Goal: Information Seeking & Learning: Learn about a topic

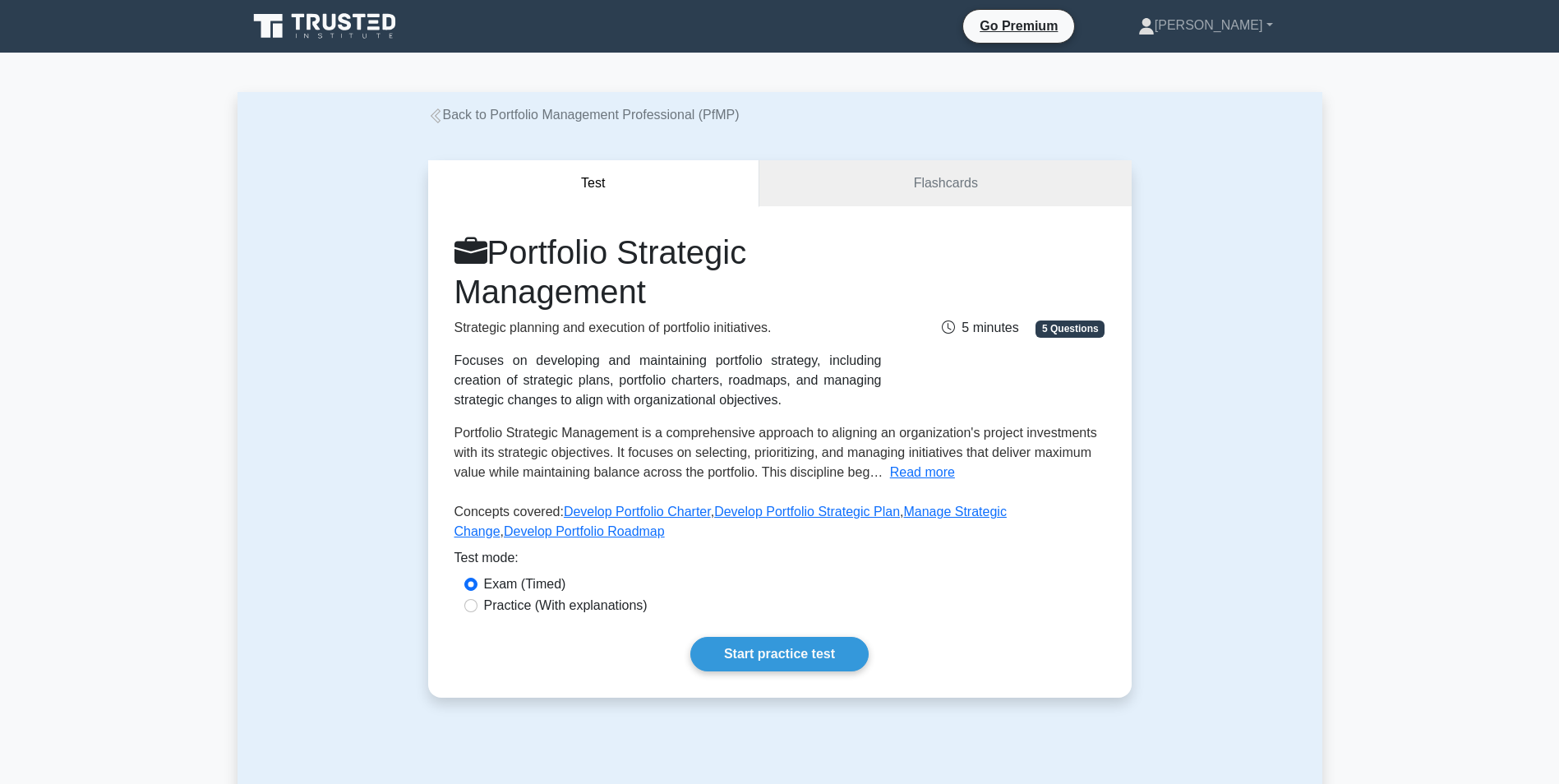
click at [476, 487] on div "Practice (With explanations)" at bounding box center [779, 605] width 631 height 20
click at [469, 487] on input "Practice (With explanations)" at bounding box center [471, 605] width 13 height 13
radio input "true"
drag, startPoint x: 456, startPoint y: 365, endPoint x: 750, endPoint y: 410, distance: 297.4
click at [750, 410] on div "Focuses on developing and maintaining portfolio strategy, including creation of…" at bounding box center [667, 380] width 428 height 60
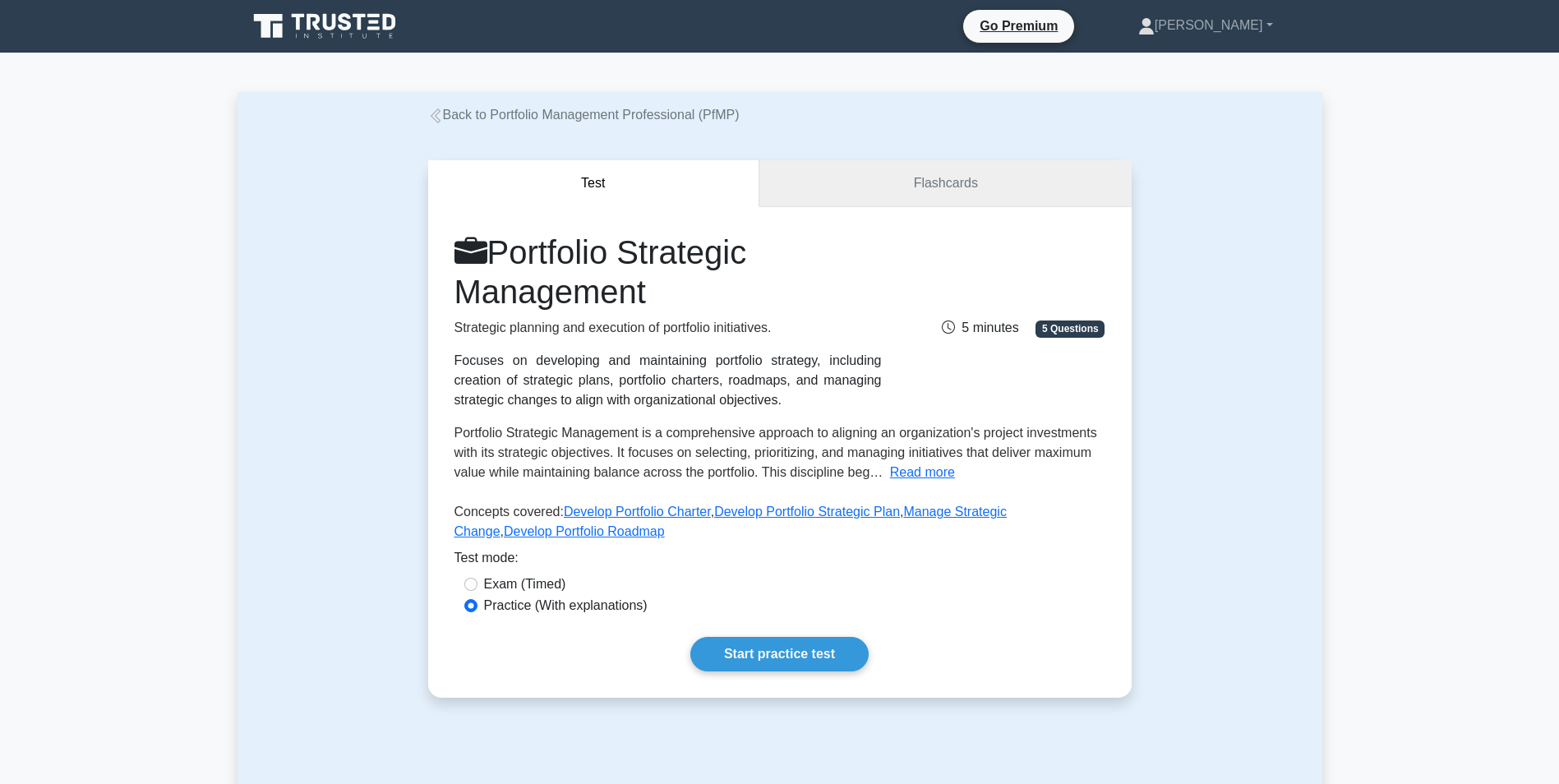
click at [944, 179] on link "Flashcards" at bounding box center [944, 184] width 371 height 47
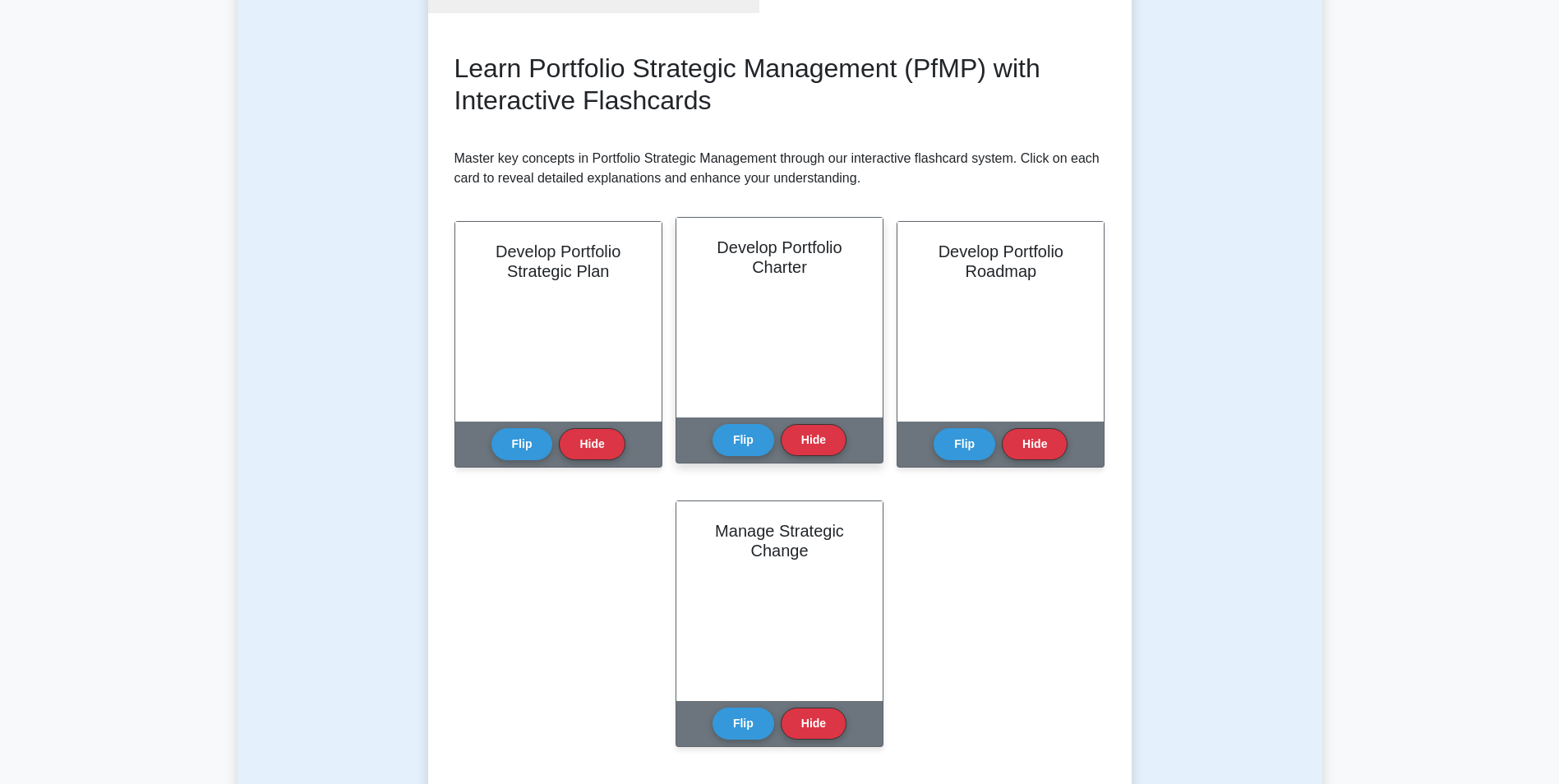
scroll to position [165, 0]
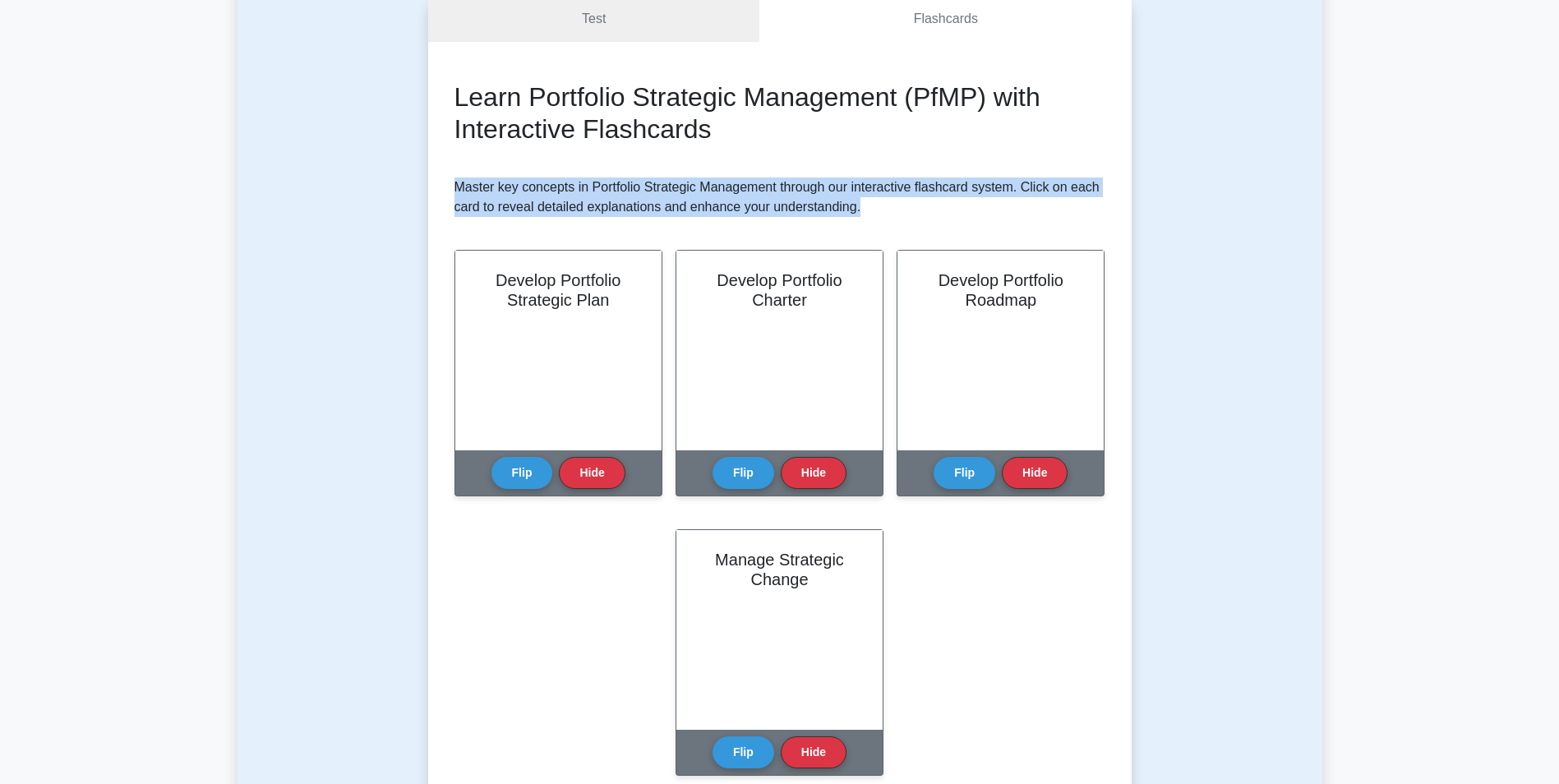
drag, startPoint x: 455, startPoint y: 190, endPoint x: 868, endPoint y: 223, distance: 414.3
click at [868, 223] on div "Learn Portfolio Strategic Management (PfMP) with Interactive Flashcards Master …" at bounding box center [779, 437] width 651 height 714
click at [507, 466] on button "Flip" at bounding box center [522, 467] width 62 height 32
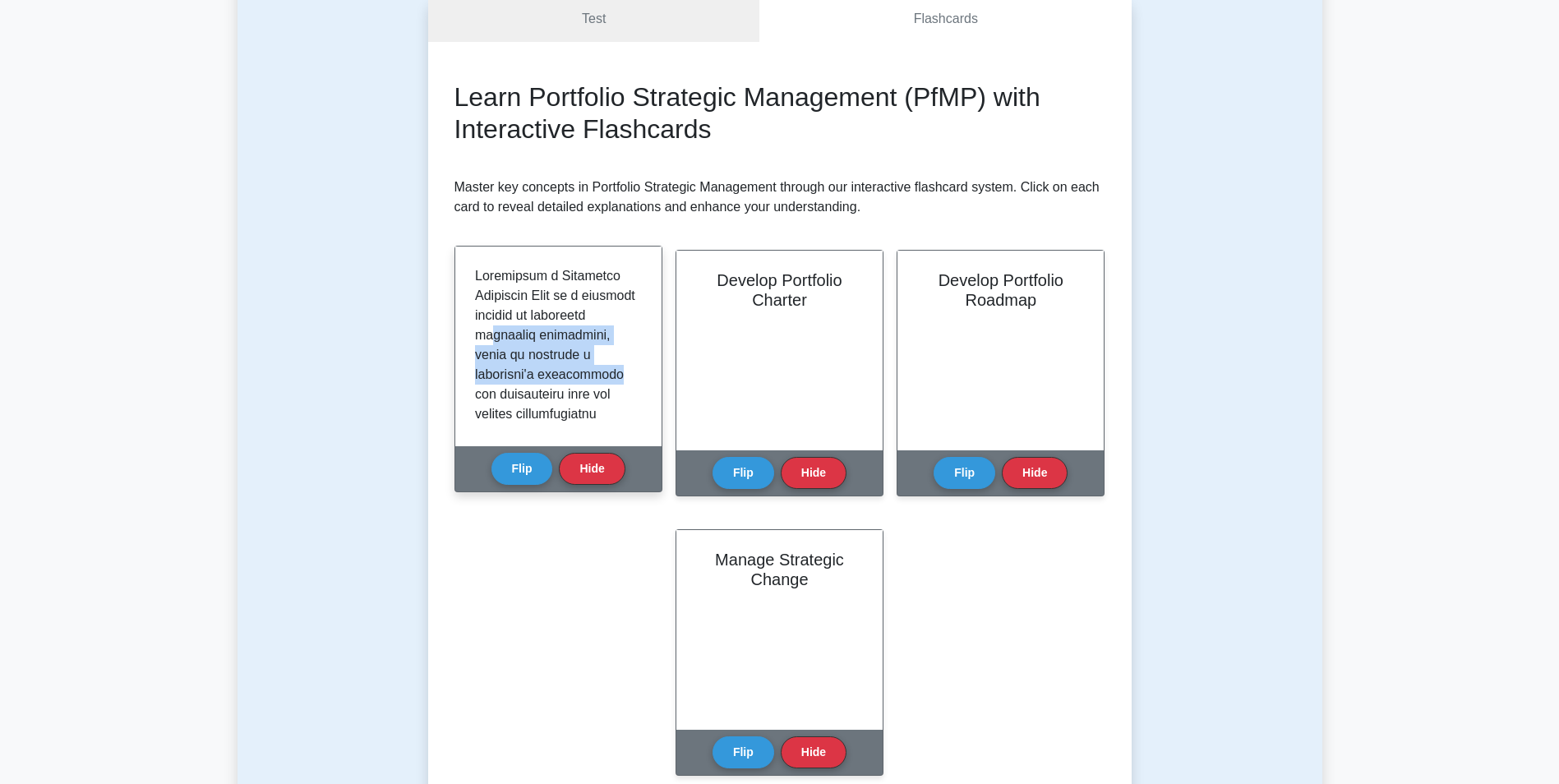
drag, startPoint x: 527, startPoint y: 332, endPoint x: 611, endPoint y: 384, distance: 98.8
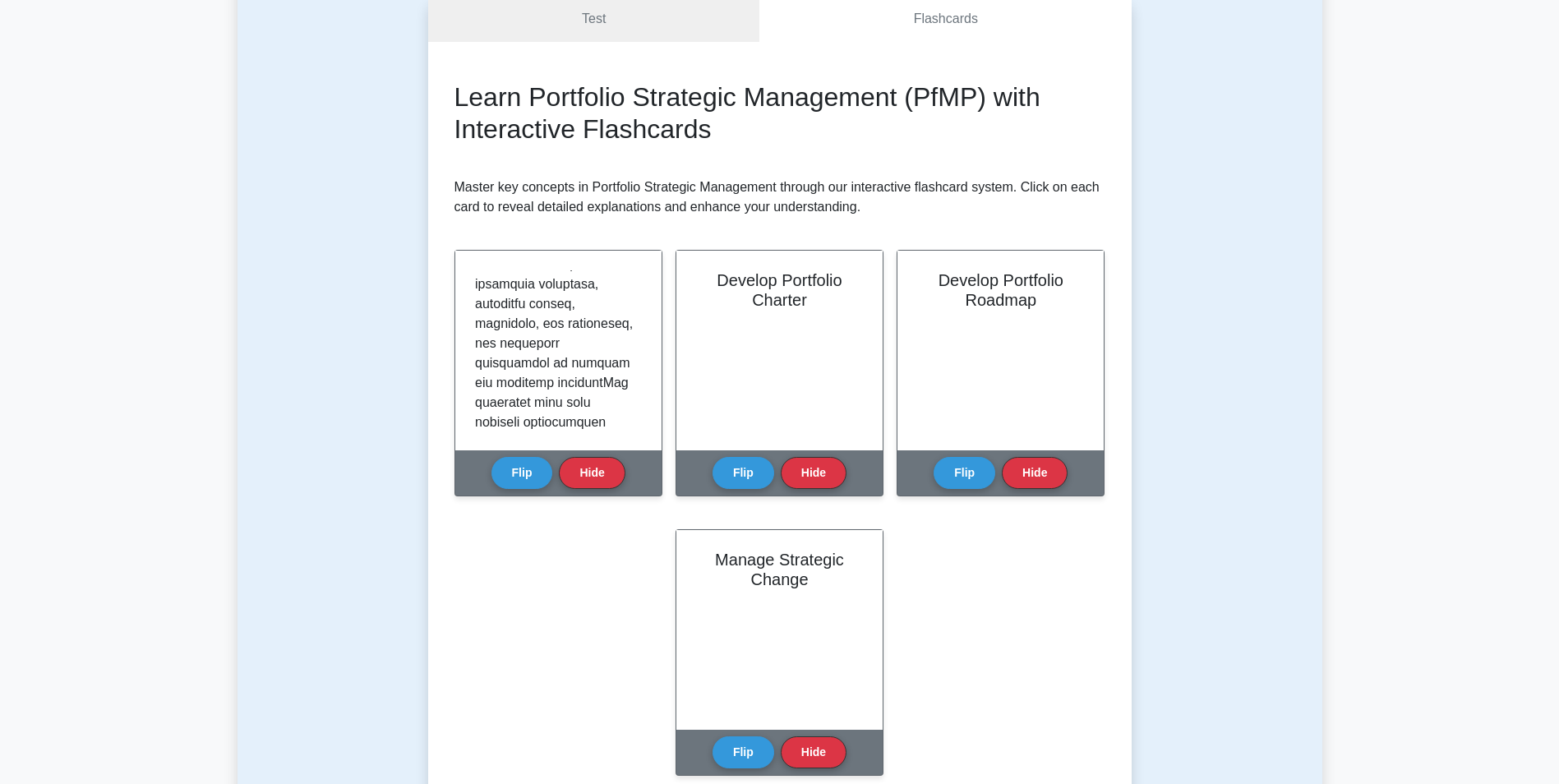
scroll to position [963, 0]
click at [543, 28] on link "Test" at bounding box center [594, 19] width 332 height 47
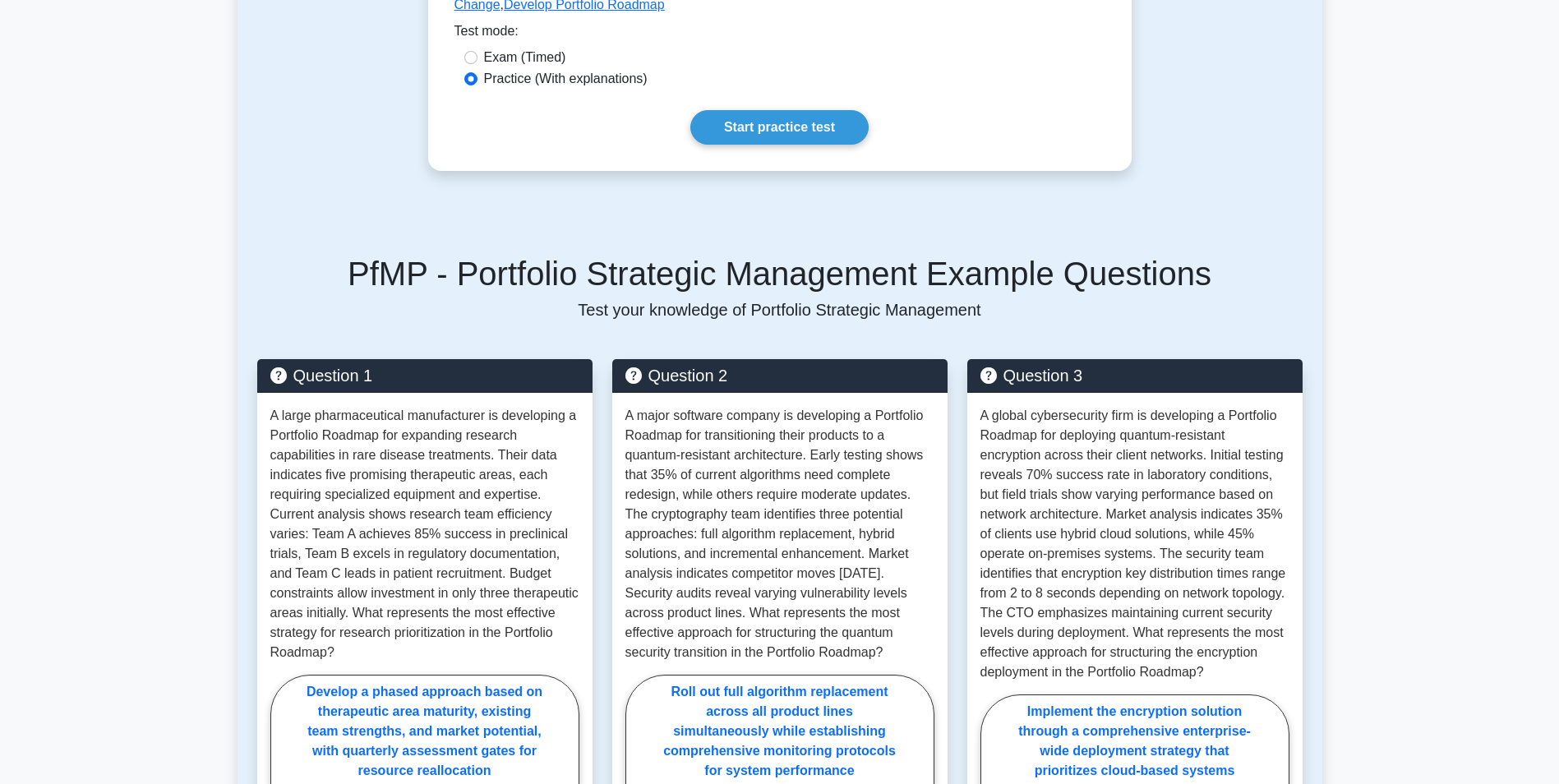
scroll to position [575, 0]
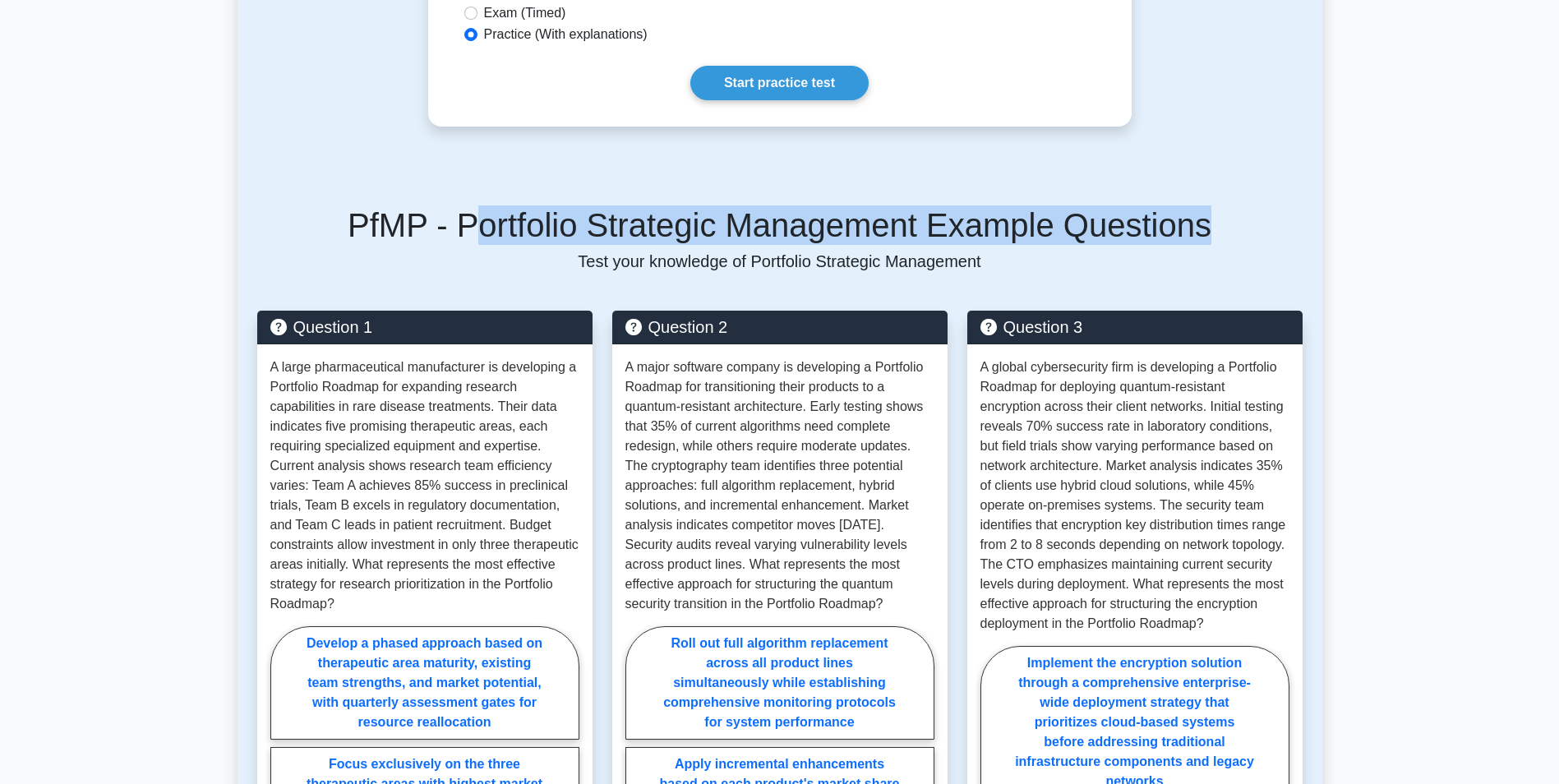
drag, startPoint x: 498, startPoint y: 227, endPoint x: 1189, endPoint y: 231, distance: 691.0
click at [1189, 231] on h5 "PfMP - Portfolio Strategic Management Example Questions" at bounding box center [780, 225] width 1045 height 40
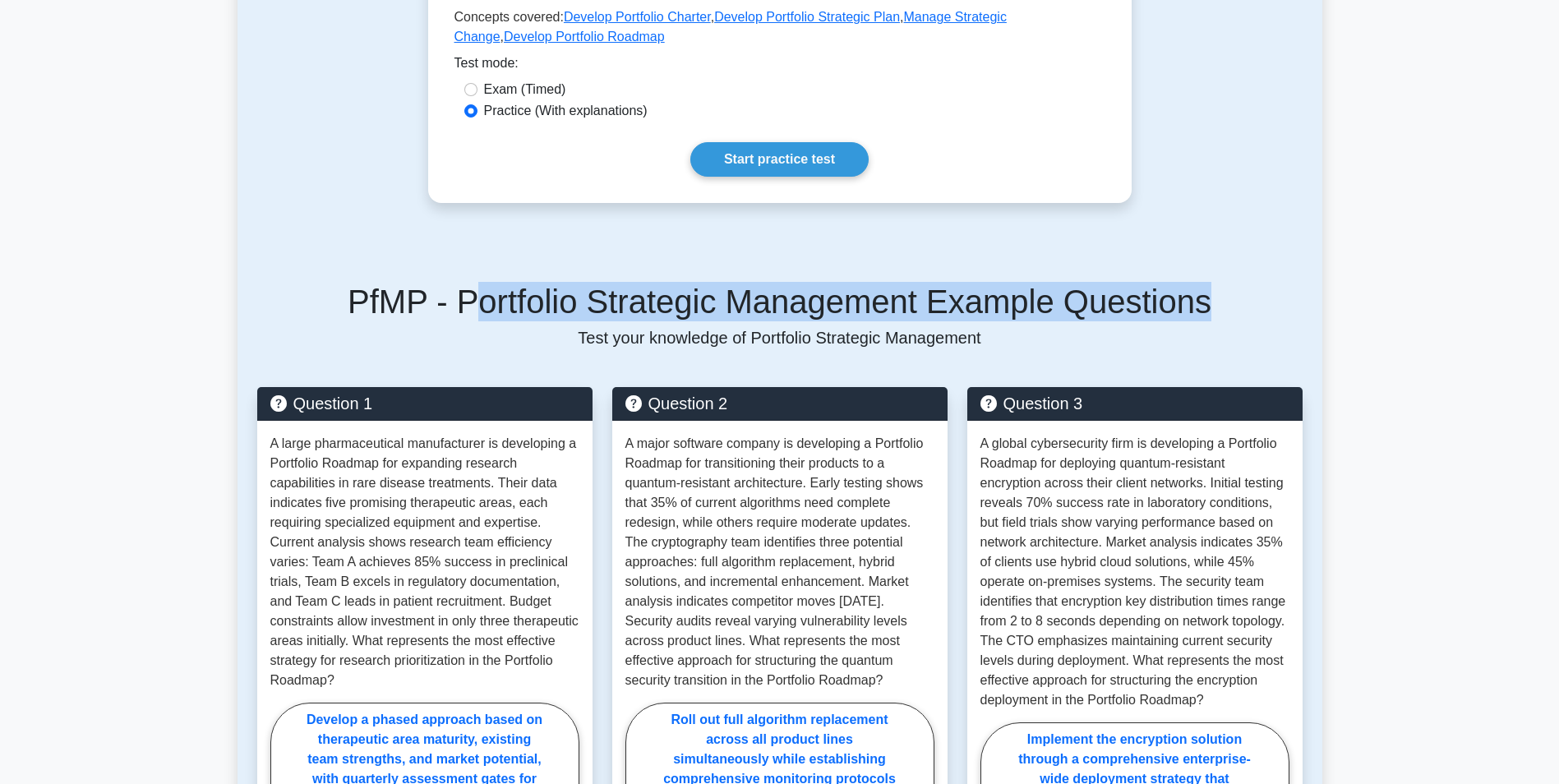
scroll to position [257, 0]
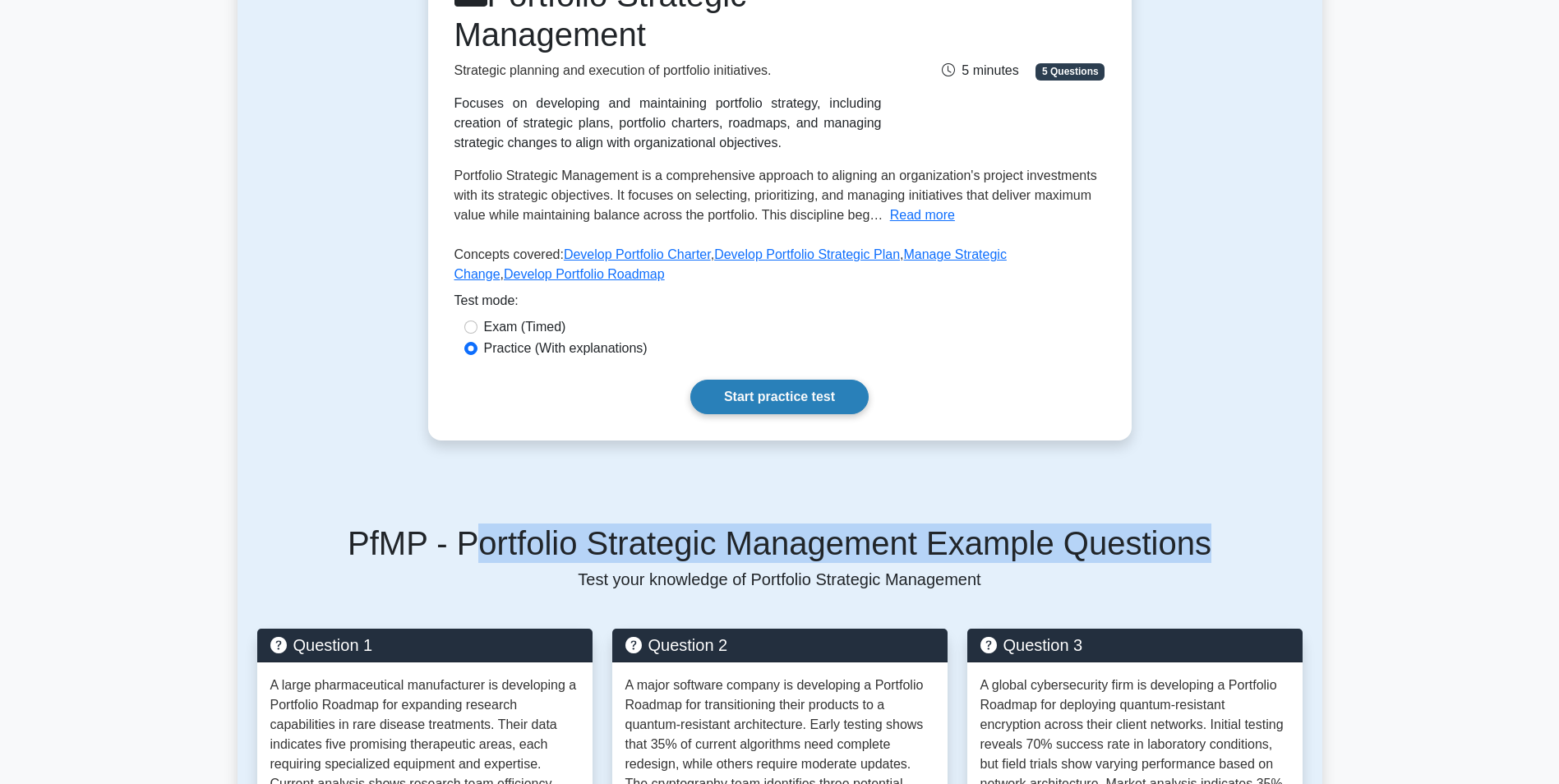
click at [754, 394] on link "Start practice test" at bounding box center [779, 397] width 179 height 35
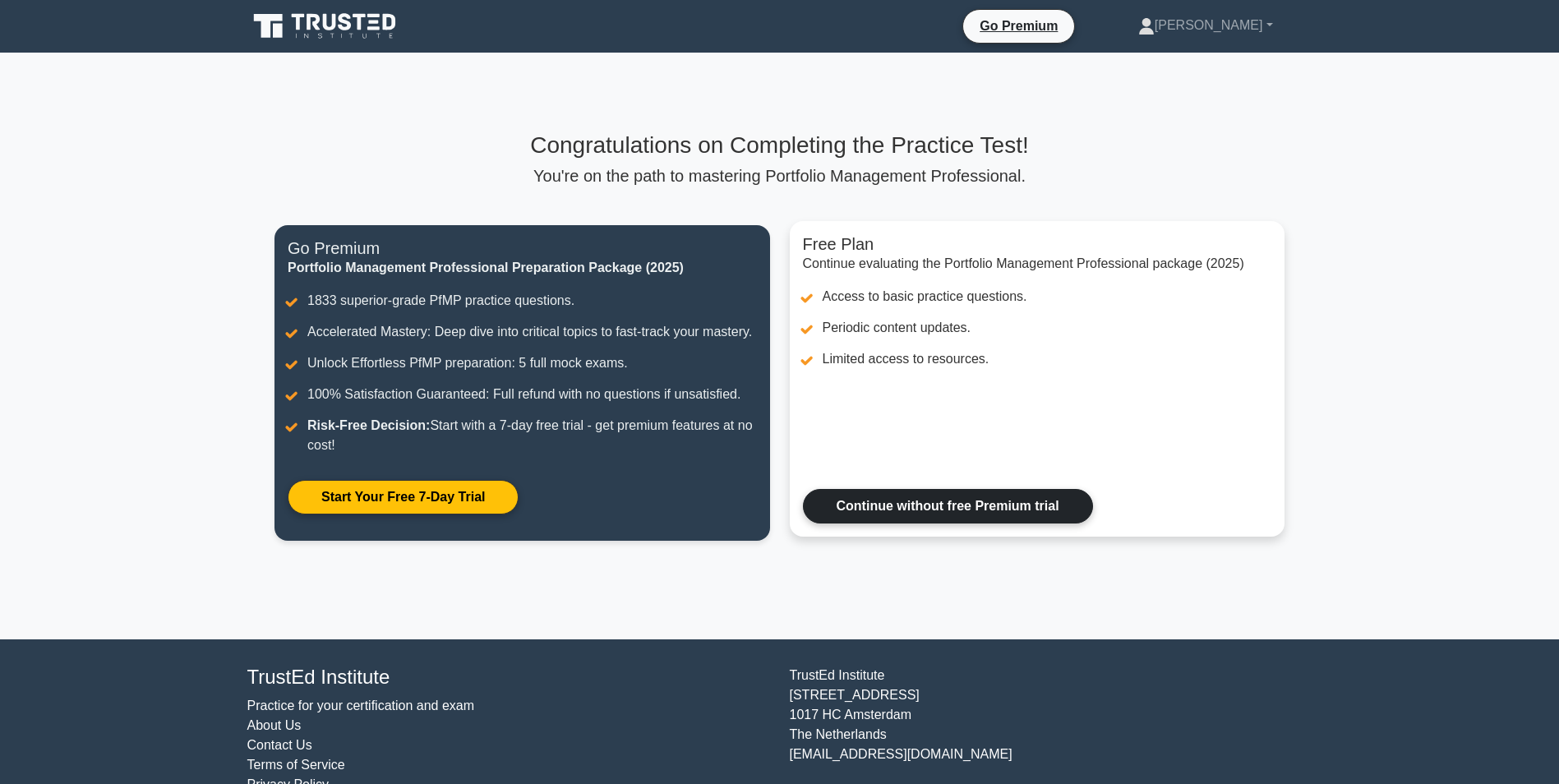
click at [949, 502] on link "Continue without free Premium trial" at bounding box center [948, 506] width 290 height 35
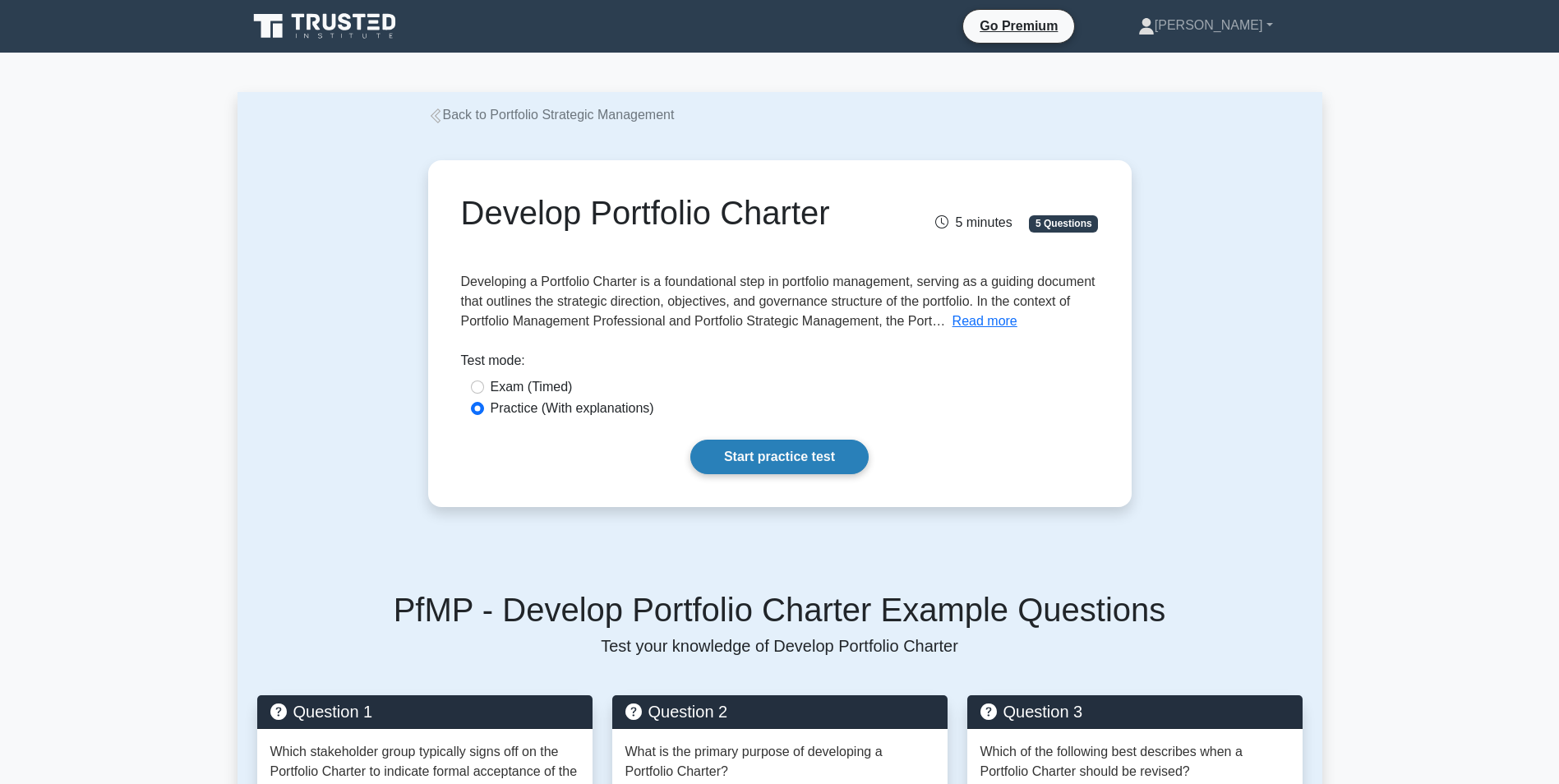
click at [798, 454] on link "Start practice test" at bounding box center [779, 457] width 179 height 35
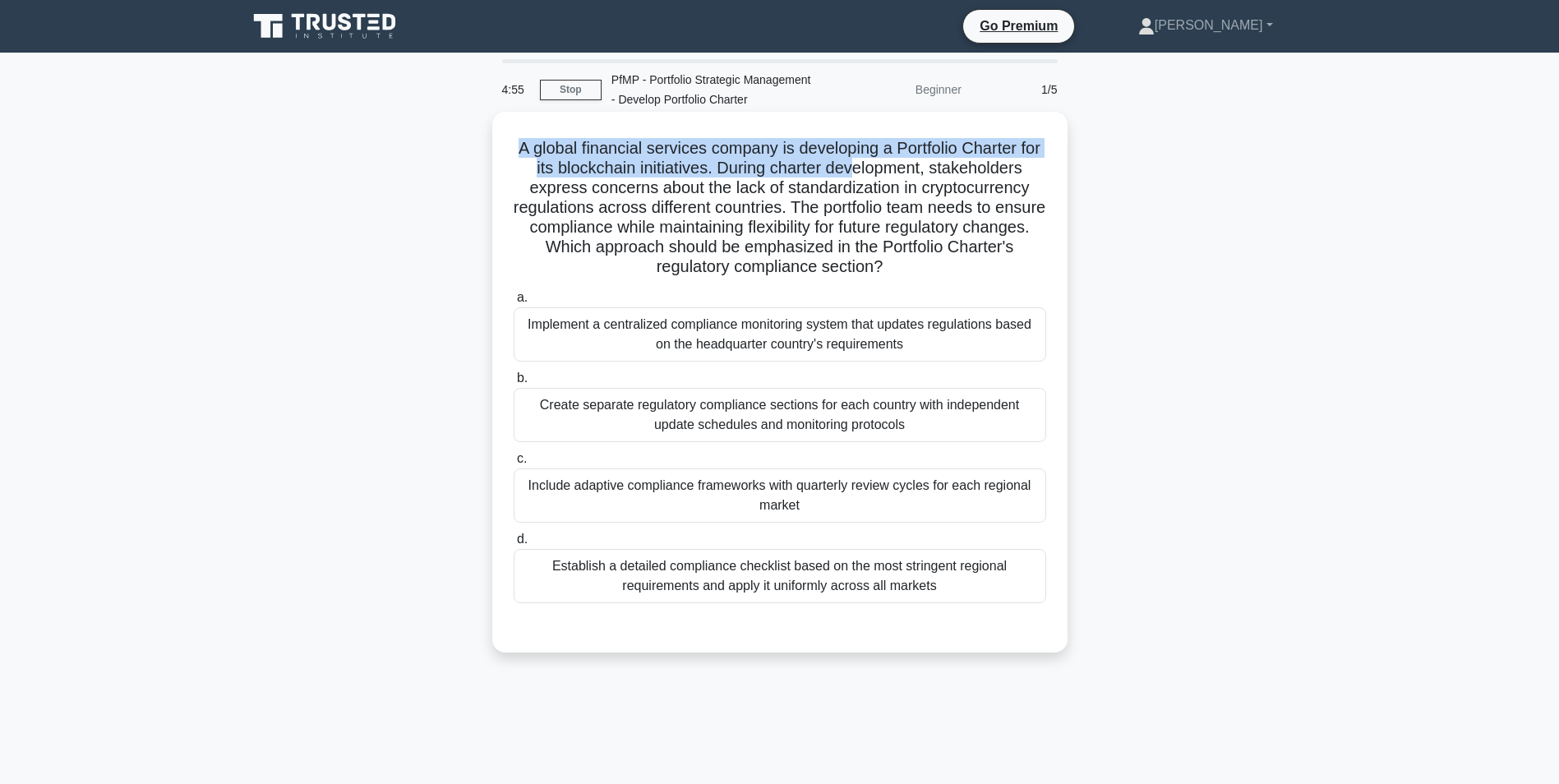
drag, startPoint x: 528, startPoint y: 153, endPoint x: 882, endPoint y: 179, distance: 355.0
click at [879, 168] on h5 "A global financial services company is developing a Portfolio Charter for its b…" at bounding box center [780, 208] width 536 height 140
click at [882, 179] on h5 "A global financial services company is developing a Portfolio Charter for its b…" at bounding box center [780, 208] width 536 height 140
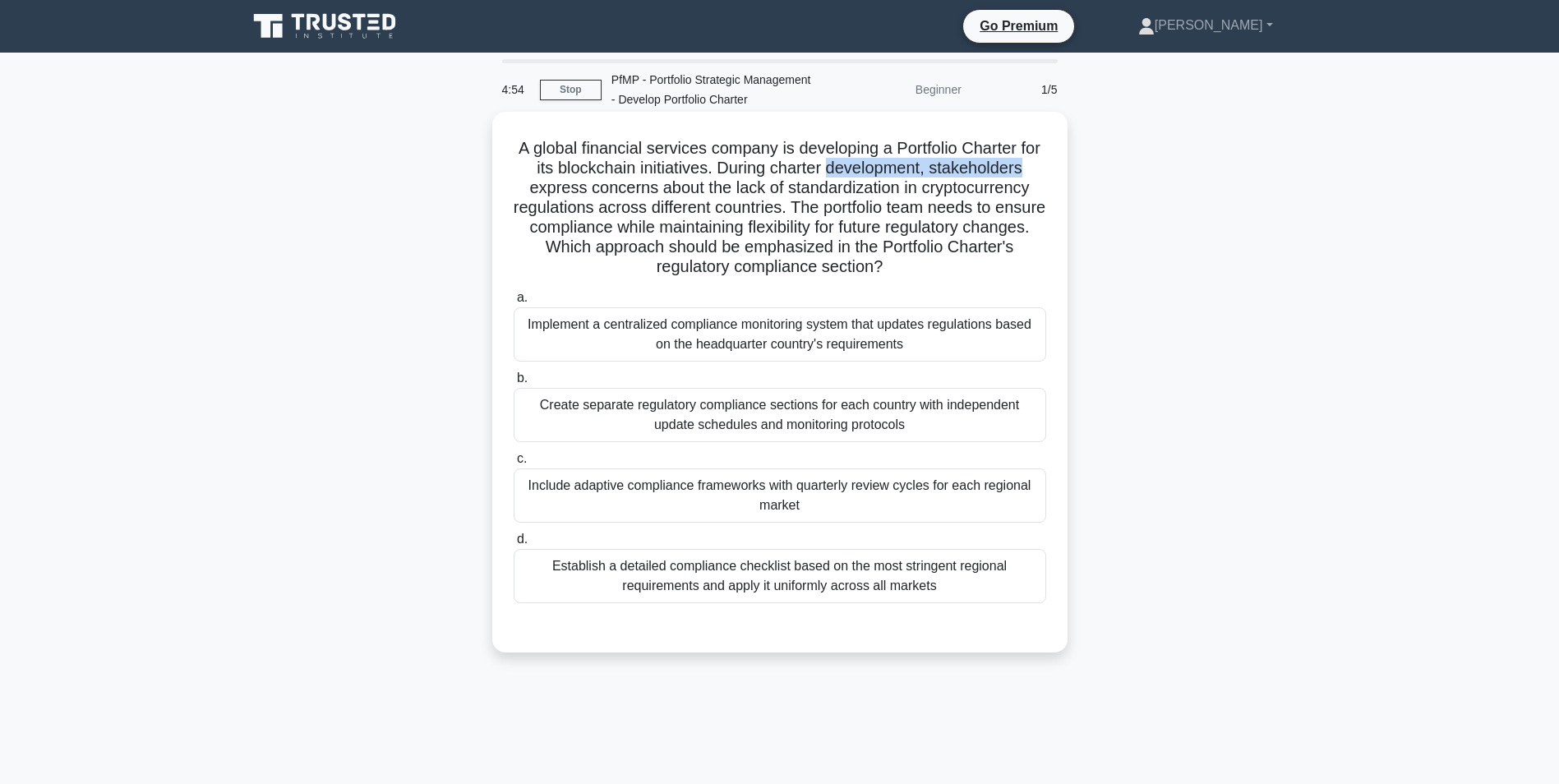
drag, startPoint x: 887, startPoint y: 180, endPoint x: 1018, endPoint y: 163, distance: 132.1
click at [1018, 163] on h5 "A global financial services company is developing a Portfolio Charter for its b…" at bounding box center [780, 208] width 536 height 140
drag, startPoint x: 1018, startPoint y: 163, endPoint x: 978, endPoint y: 212, distance: 63.3
click at [978, 212] on h5 "A global financial services company is developing a Portfolio Charter for its b…" at bounding box center [780, 208] width 536 height 140
drag, startPoint x: 518, startPoint y: 170, endPoint x: 1036, endPoint y: 174, distance: 518.0
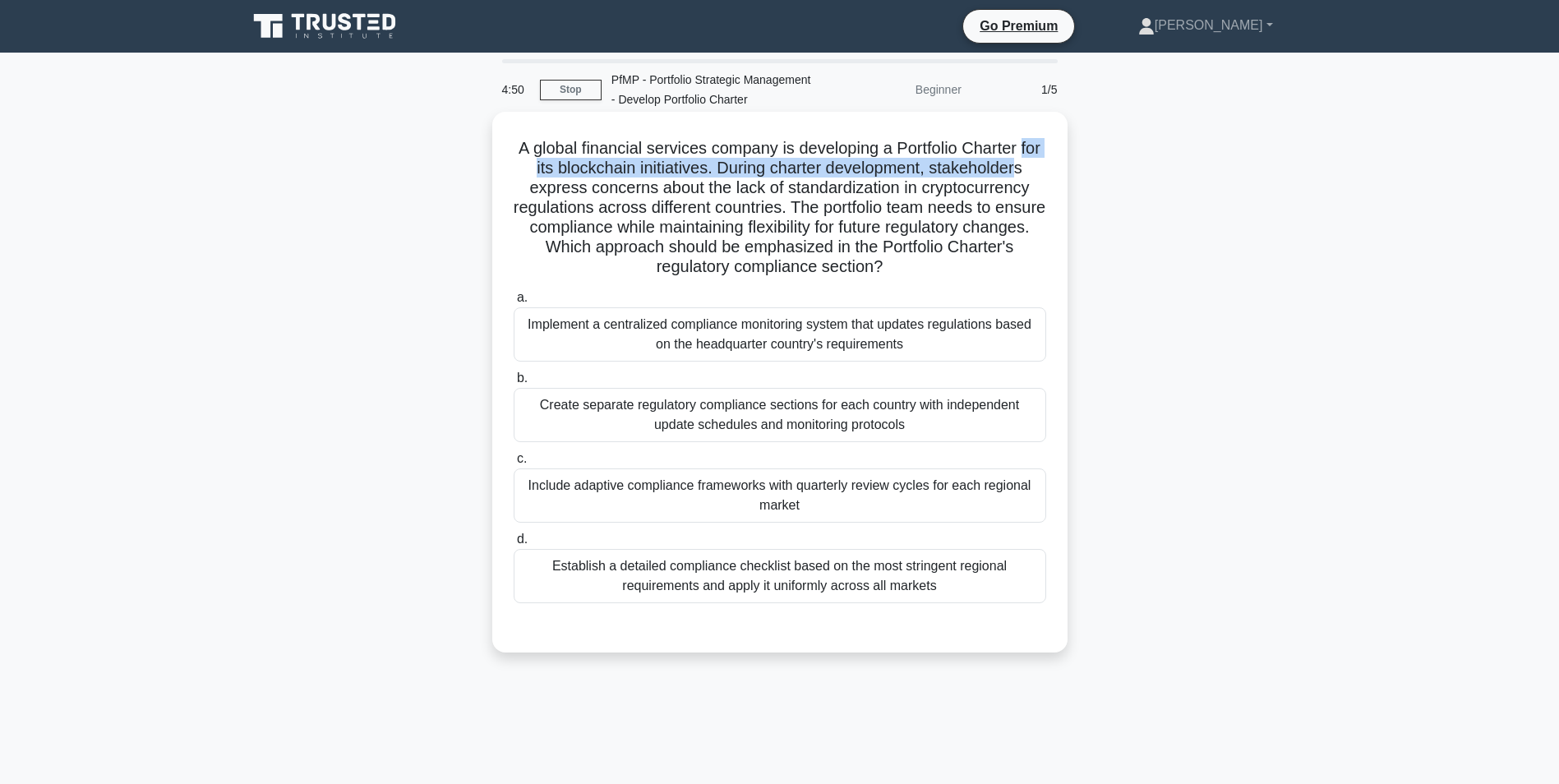
click at [1036, 174] on h5 "A global financial services company is developing a Portfolio Charter for its b…" at bounding box center [780, 208] width 536 height 140
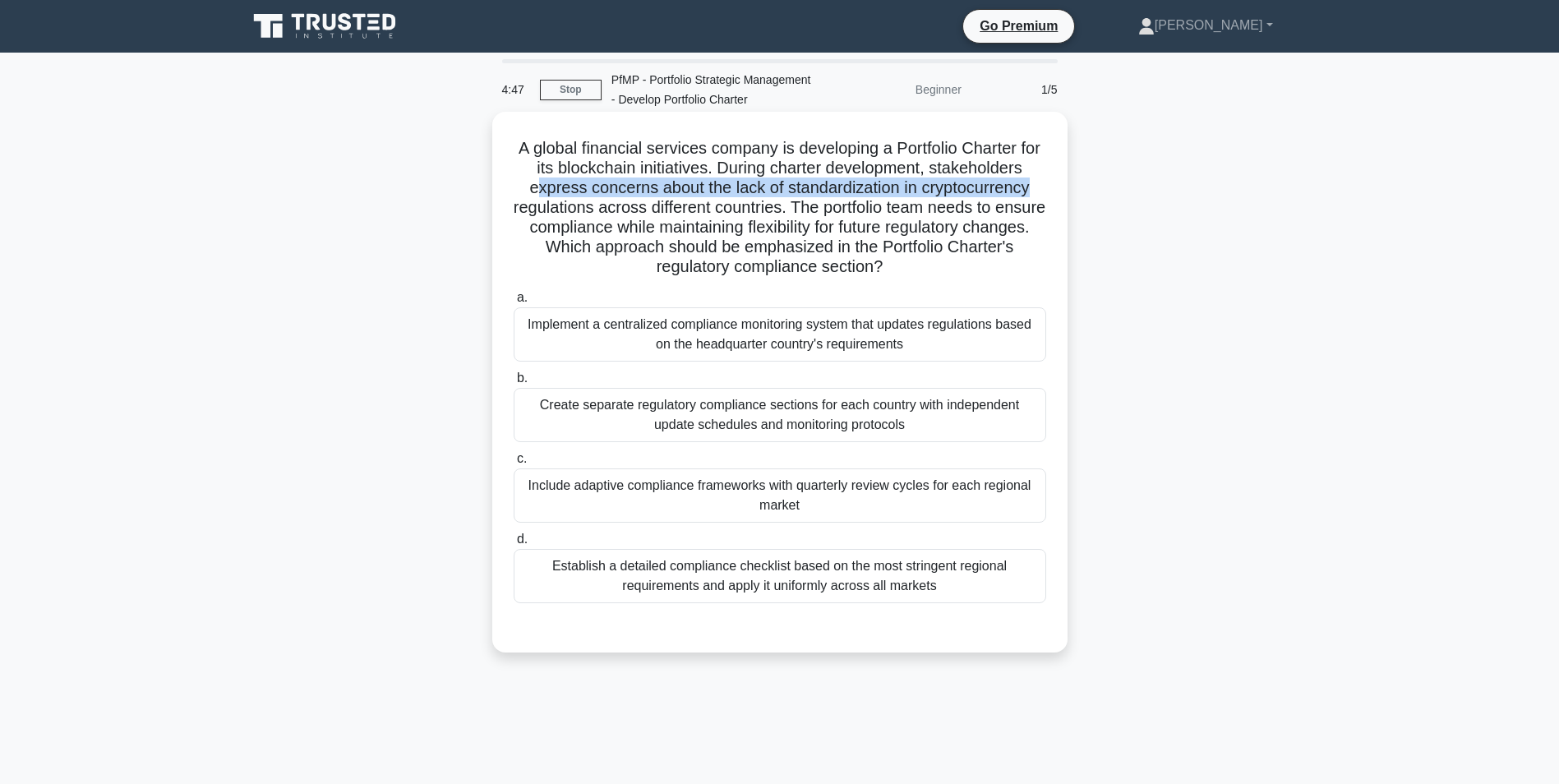
drag, startPoint x: 529, startPoint y: 194, endPoint x: 1039, endPoint y: 189, distance: 510.0
click at [1039, 189] on h5 "A global financial services company is developing a Portfolio Charter for its b…" at bounding box center [780, 208] width 536 height 140
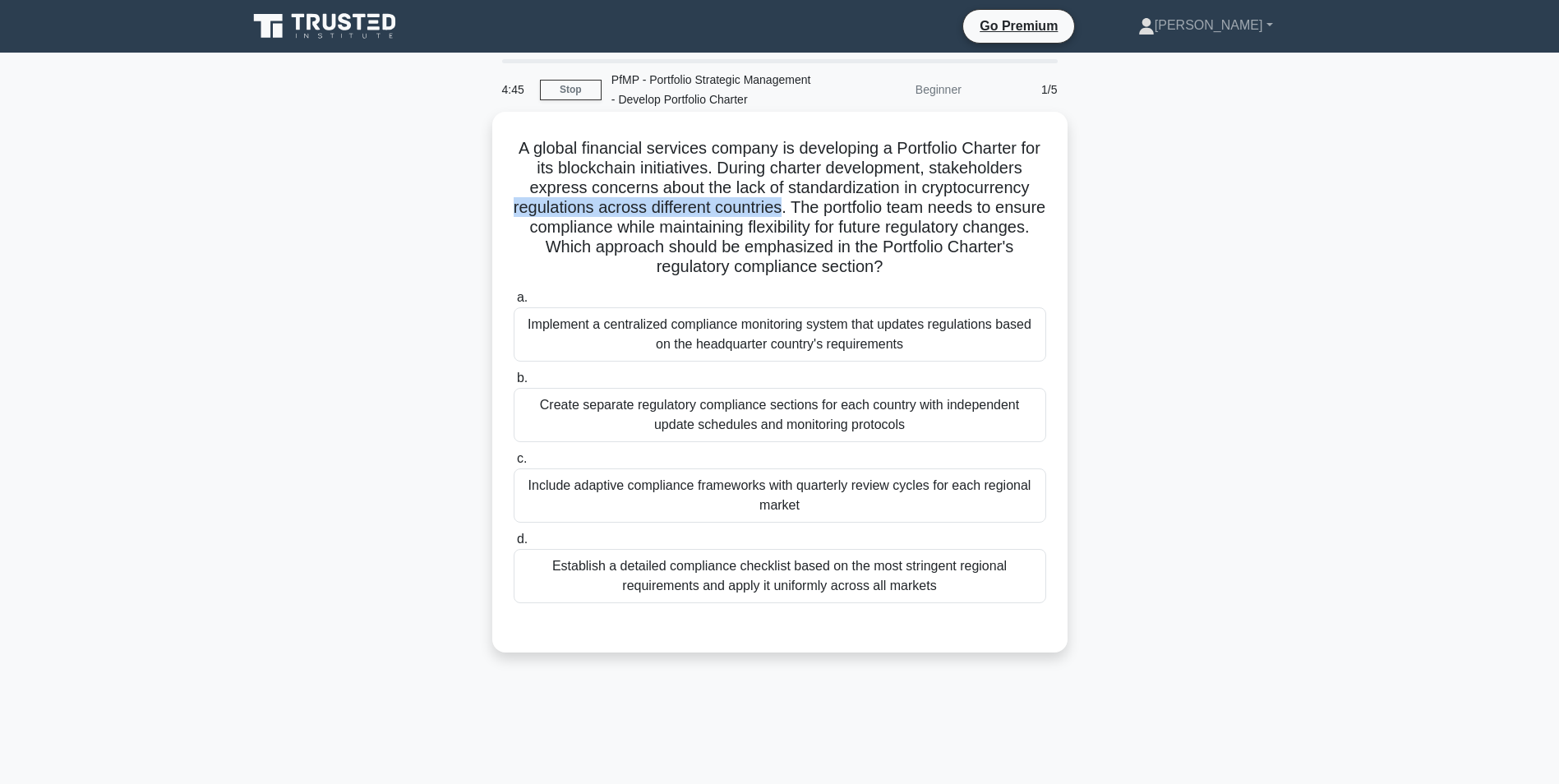
drag, startPoint x: 535, startPoint y: 205, endPoint x: 808, endPoint y: 205, distance: 273.0
click at [808, 205] on h5 "A global financial services company is developing a Portfolio Charter for its b…" at bounding box center [780, 208] width 536 height 140
drag, startPoint x: 808, startPoint y: 205, endPoint x: 1026, endPoint y: 208, distance: 218.0
click at [1026, 208] on h5 "A global financial services company is developing a Portfolio Charter for its b…" at bounding box center [780, 208] width 536 height 140
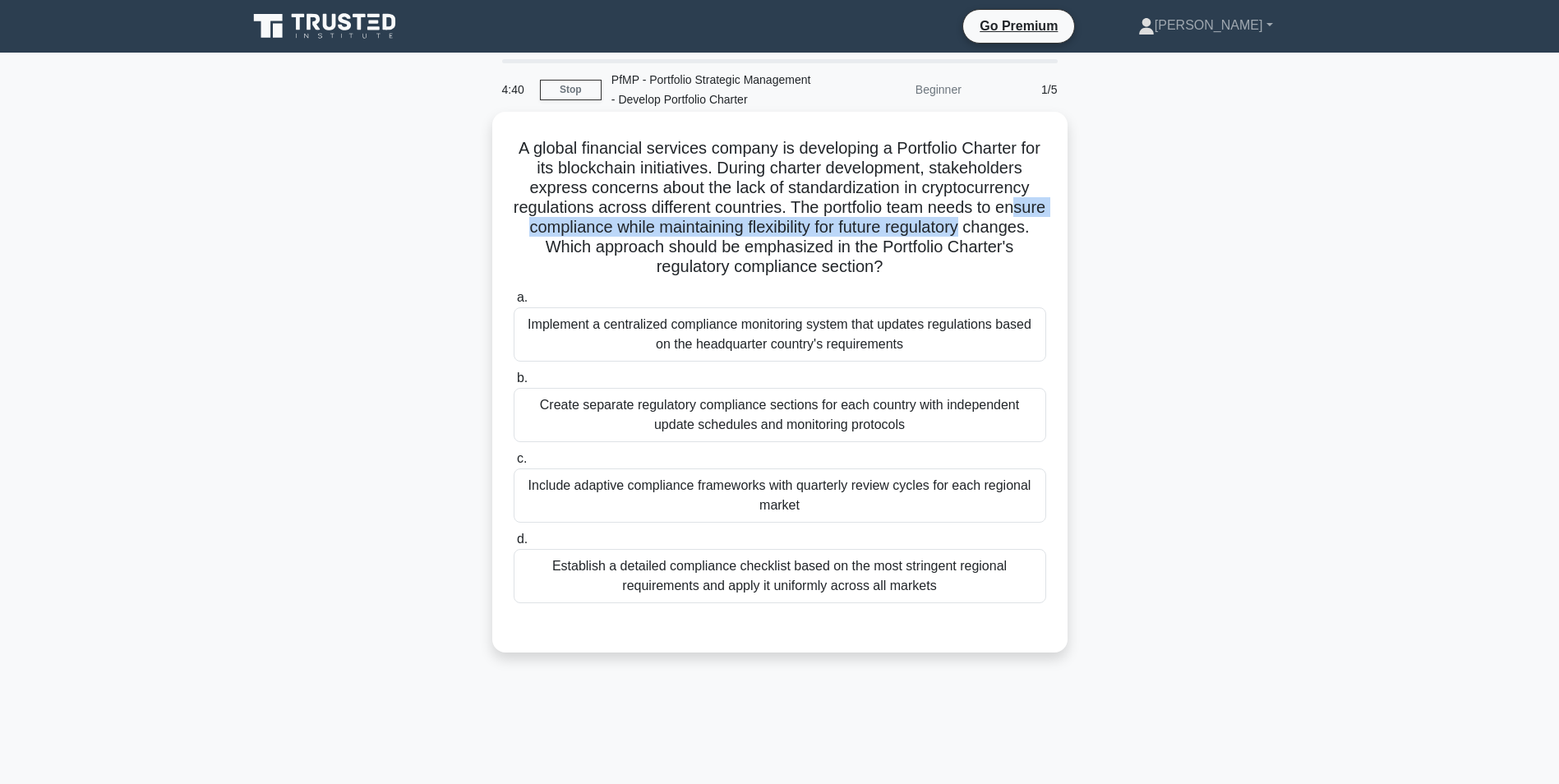
drag, startPoint x: 548, startPoint y: 228, endPoint x: 1043, endPoint y: 226, distance: 495.0
click at [1043, 226] on h5 "A global financial services company is developing a Portfolio Charter for its b…" at bounding box center [780, 208] width 536 height 140
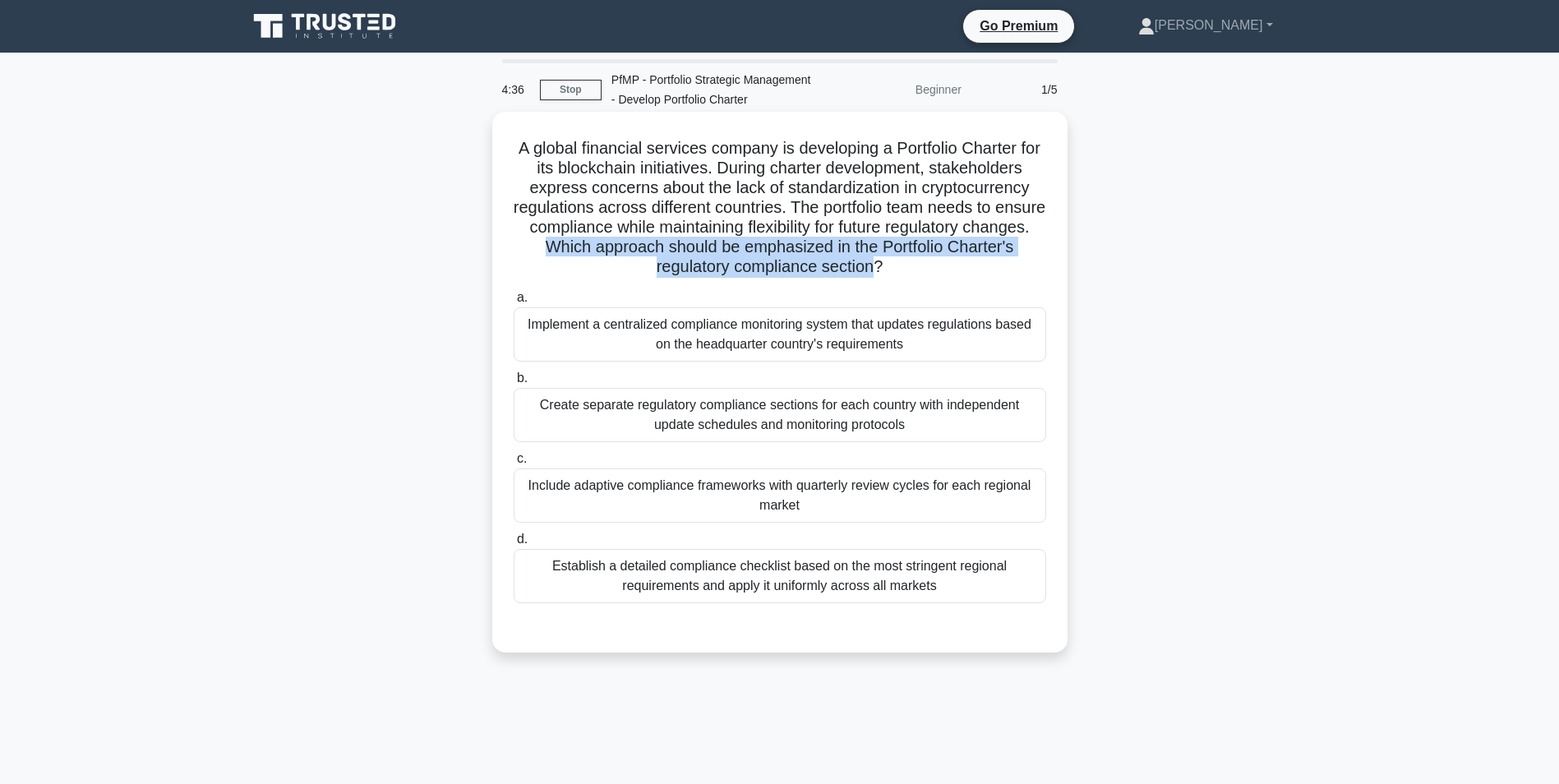
drag, startPoint x: 613, startPoint y: 251, endPoint x: 912, endPoint y: 261, distance: 299.2
click at [912, 261] on h5 "A global financial services company is developing a Portfolio Charter for its b…" at bounding box center [780, 208] width 536 height 140
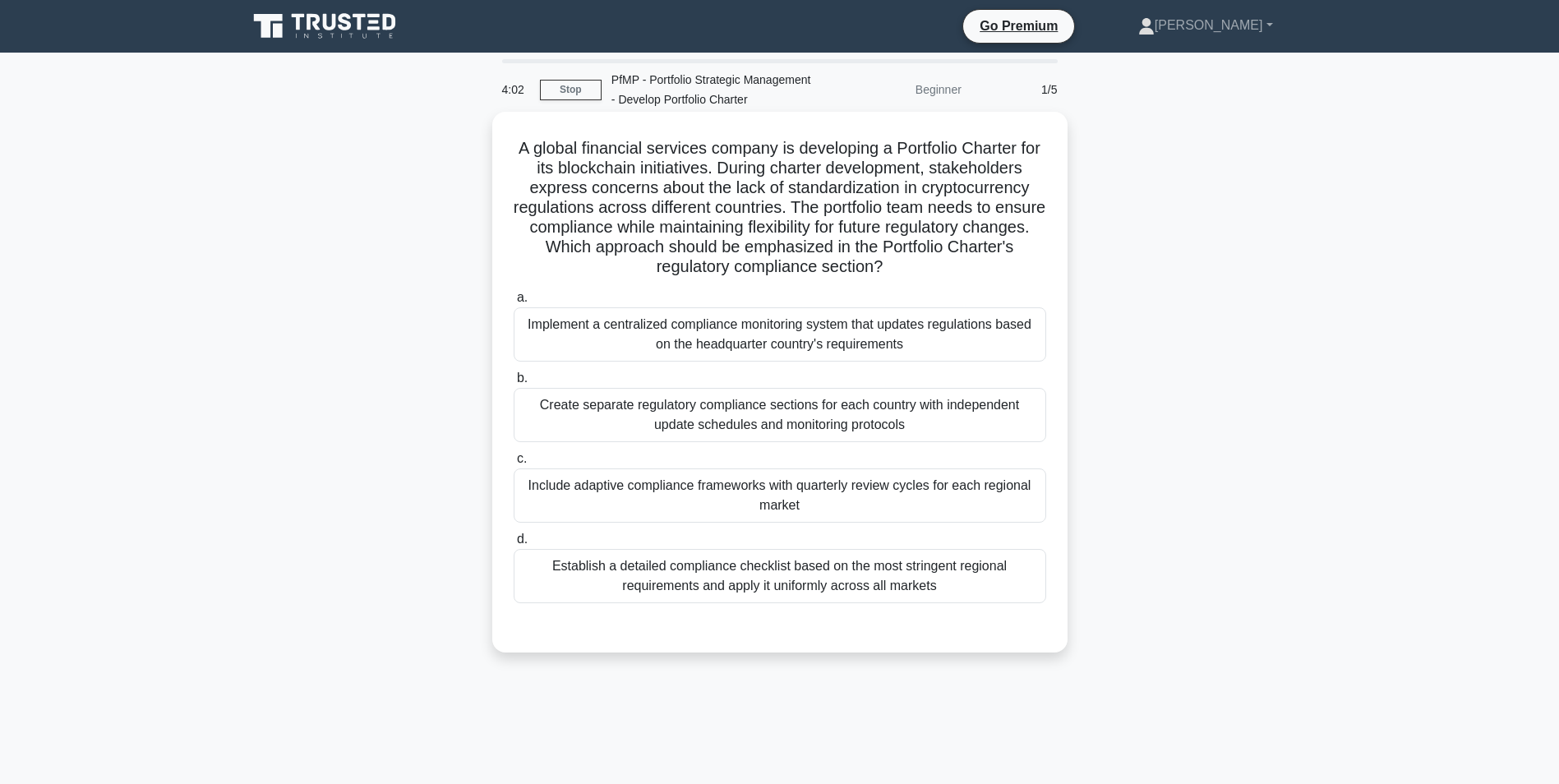
click at [872, 599] on div "Establish a detailed compliance checklist based on the most stringent regional …" at bounding box center [780, 576] width 533 height 55
click at [514, 545] on input "d. Establish a detailed compliance checklist based on the most stringent region…" at bounding box center [514, 539] width 0 height 11
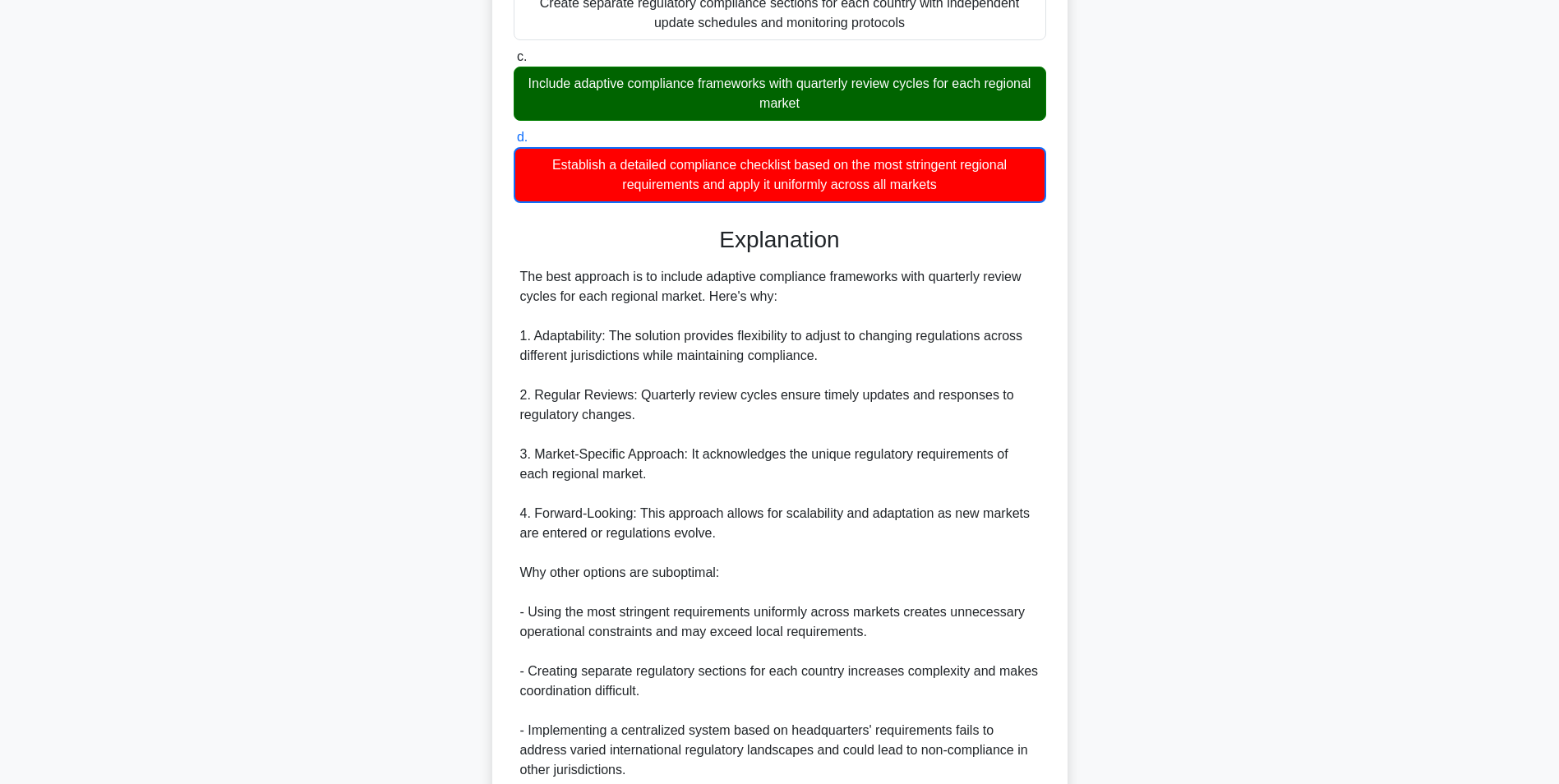
scroll to position [547, 0]
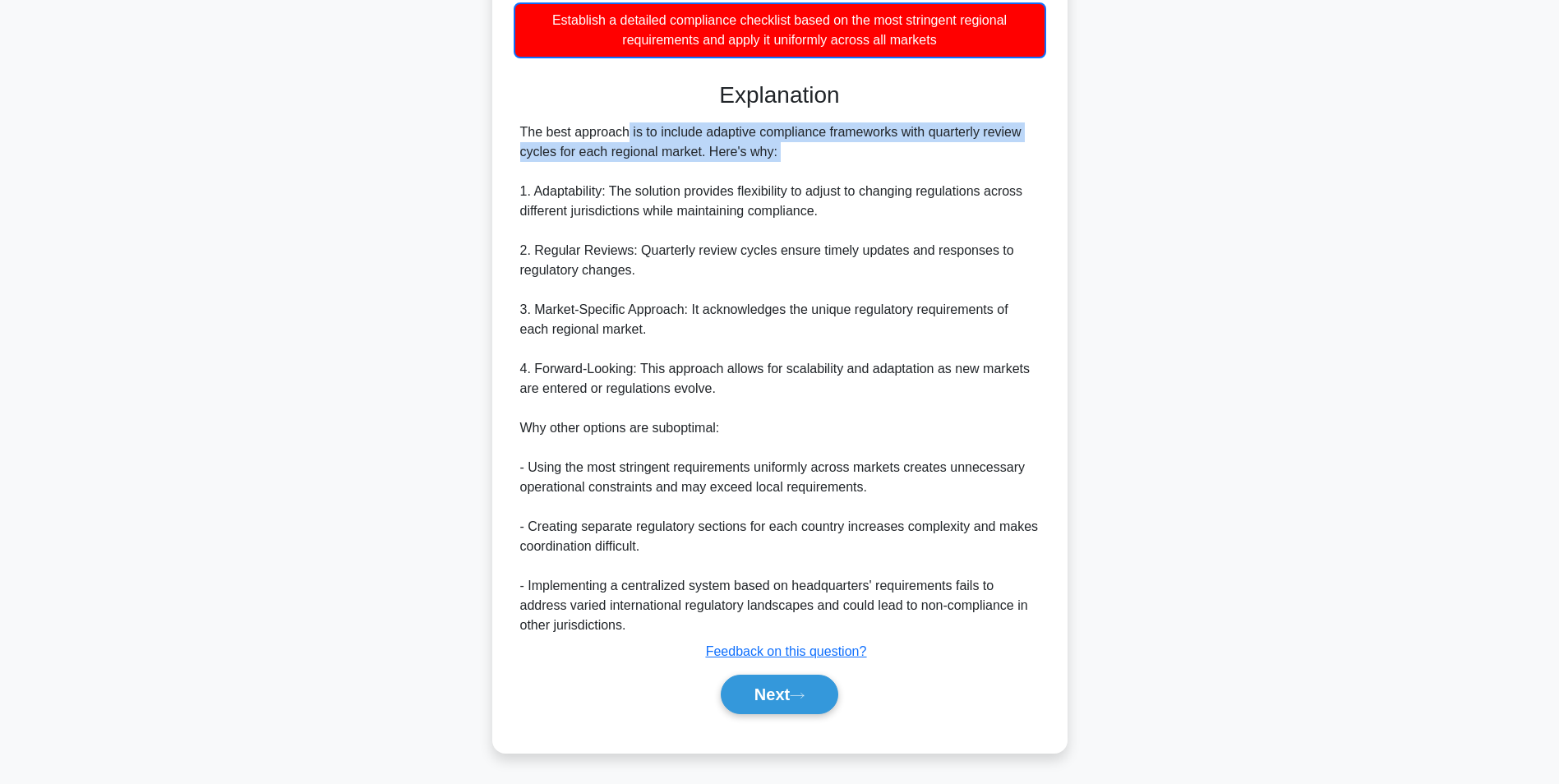
drag, startPoint x: 522, startPoint y: 130, endPoint x: 842, endPoint y: 164, distance: 321.8
click at [842, 164] on div "The best approach is to include adaptive compliance frameworks with quarterly r…" at bounding box center [780, 379] width 519 height 513
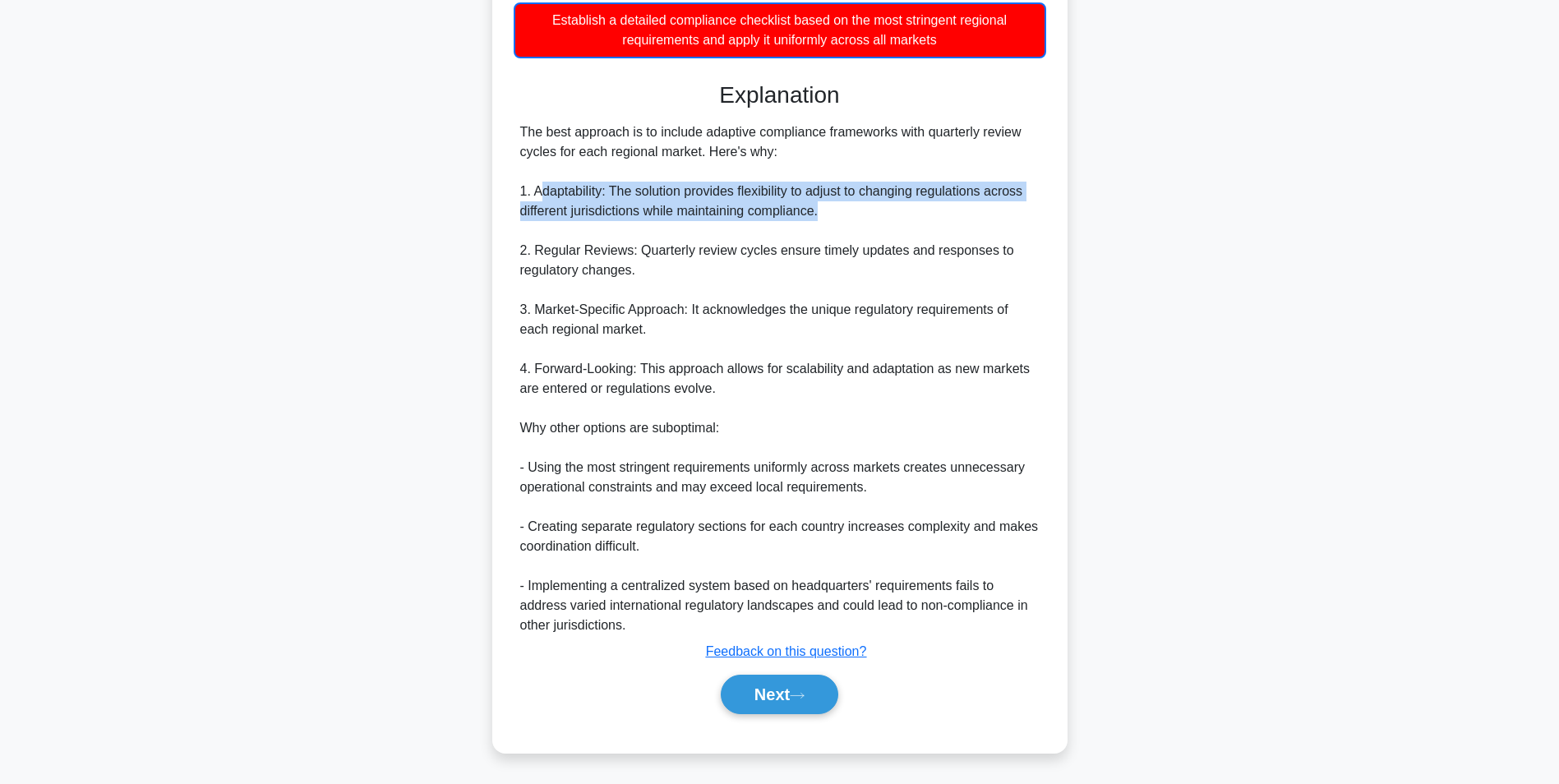
drag, startPoint x: 540, startPoint y: 188, endPoint x: 872, endPoint y: 219, distance: 333.4
click at [872, 219] on div "The best approach is to include adaptive compliance frameworks with quarterly r…" at bounding box center [780, 379] width 519 height 513
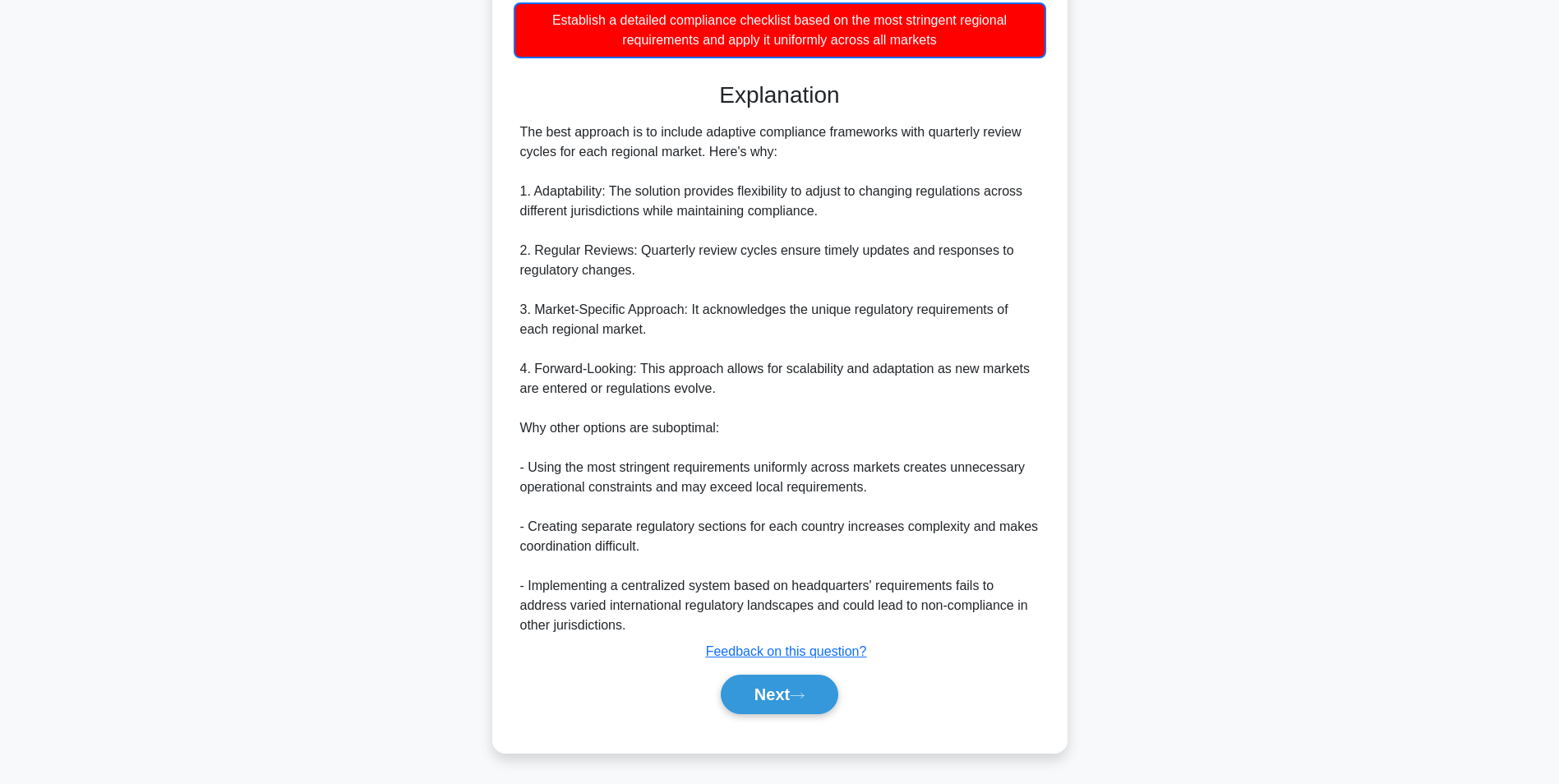
drag, startPoint x: 872, startPoint y: 219, endPoint x: 728, endPoint y: 241, distance: 145.7
click at [728, 241] on div "The best approach is to include adaptive compliance frameworks with quarterly r…" at bounding box center [780, 379] width 519 height 513
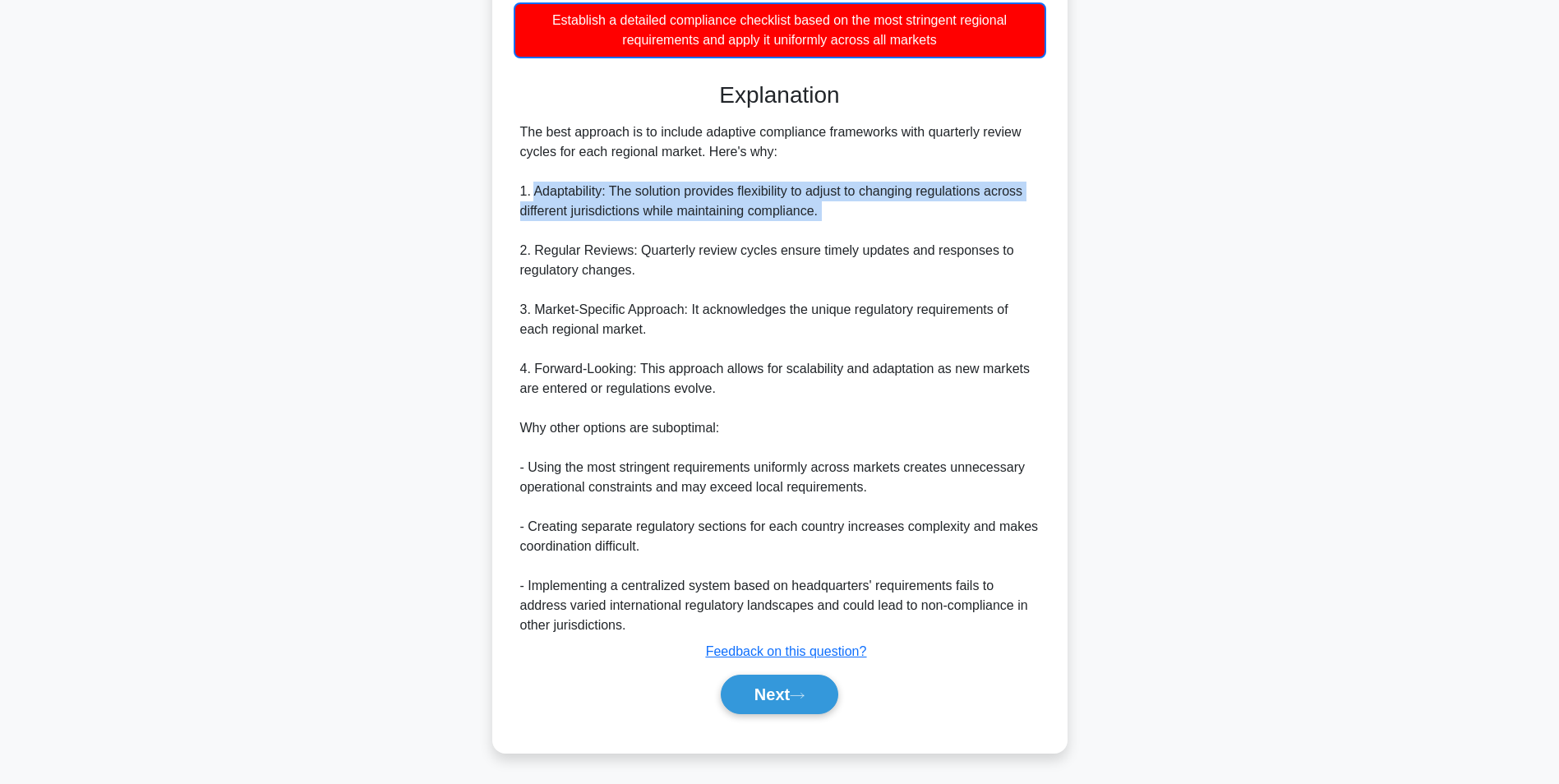
drag, startPoint x: 532, startPoint y: 194, endPoint x: 863, endPoint y: 232, distance: 333.2
click at [863, 232] on div "The best approach is to include adaptive compliance frameworks with quarterly r…" at bounding box center [780, 379] width 519 height 513
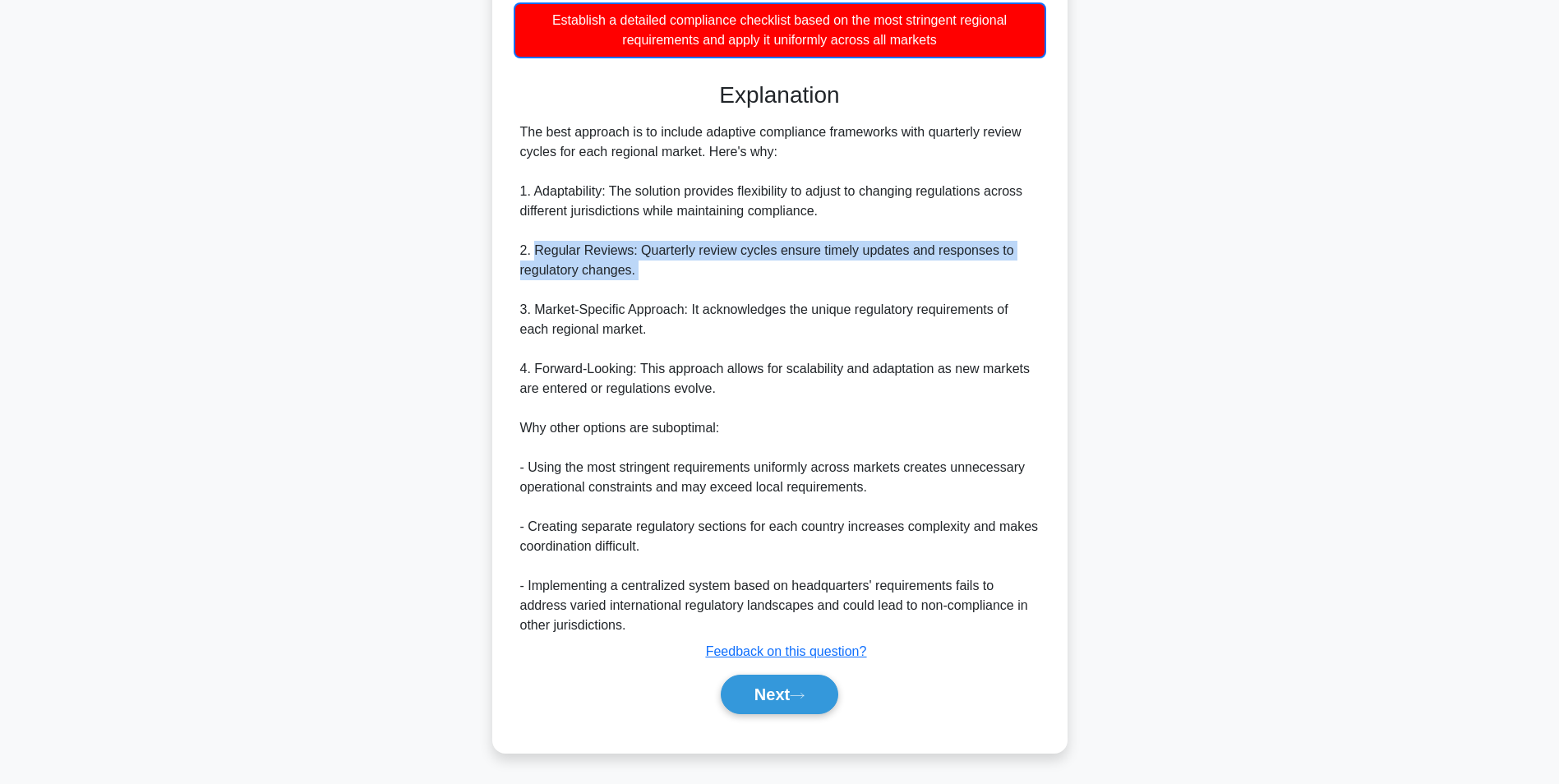
drag, startPoint x: 535, startPoint y: 253, endPoint x: 744, endPoint y: 284, distance: 211.3
click at [744, 284] on div "The best approach is to include adaptive compliance frameworks with quarterly r…" at bounding box center [780, 379] width 519 height 513
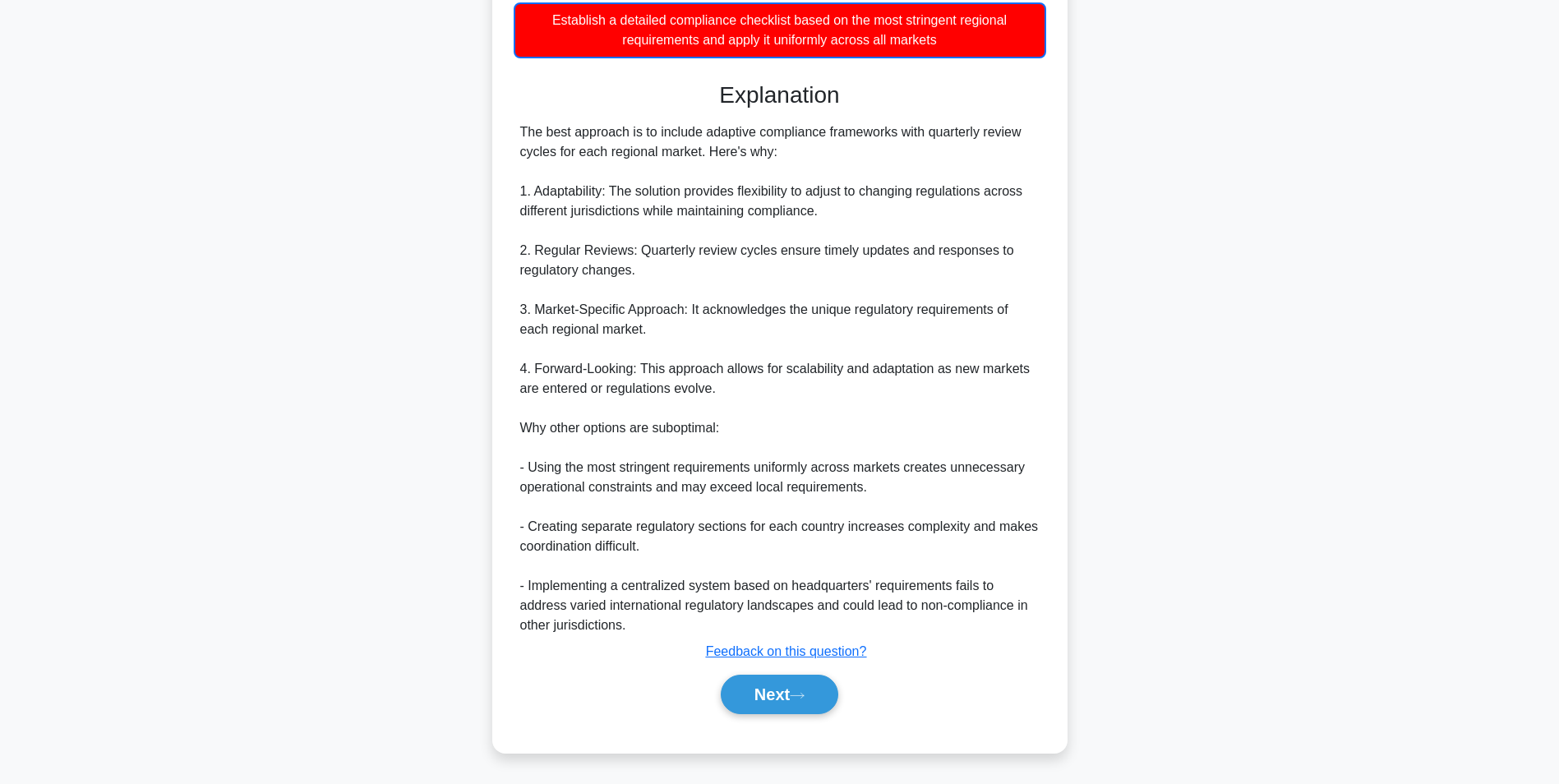
drag, startPoint x: 744, startPoint y: 284, endPoint x: 791, endPoint y: 329, distance: 65.1
click at [791, 329] on div "The best approach is to include adaptive compliance frameworks with quarterly r…" at bounding box center [780, 379] width 519 height 513
drag, startPoint x: 533, startPoint y: 313, endPoint x: 648, endPoint y: 332, distance: 116.6
click at [648, 332] on div "The best approach is to include adaptive compliance frameworks with quarterly r…" at bounding box center [780, 379] width 519 height 513
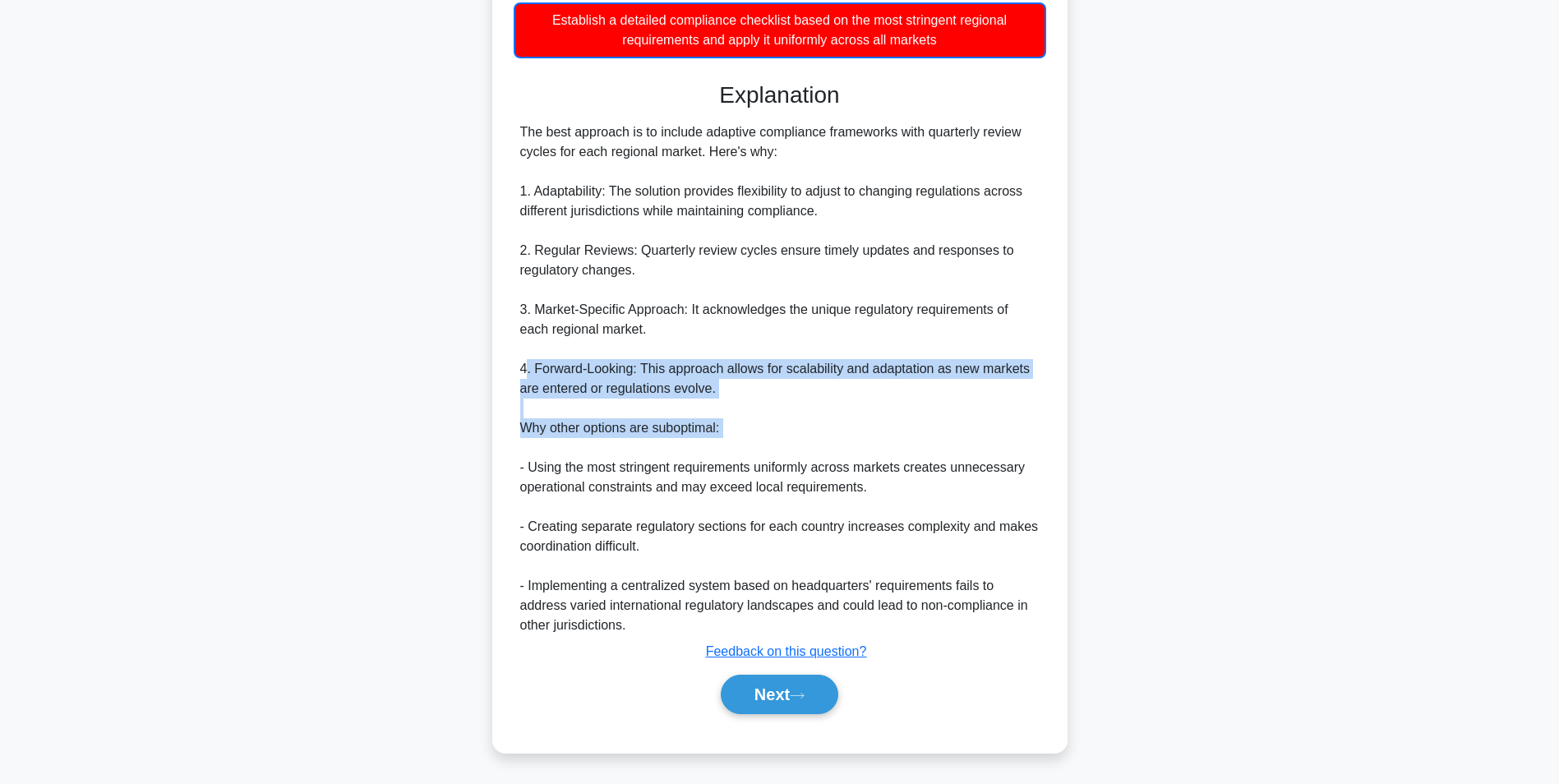
drag, startPoint x: 648, startPoint y: 332, endPoint x: 771, endPoint y: 450, distance: 170.4
click at [771, 450] on div "The best approach is to include adaptive compliance frameworks with quarterly r…" at bounding box center [780, 379] width 519 height 513
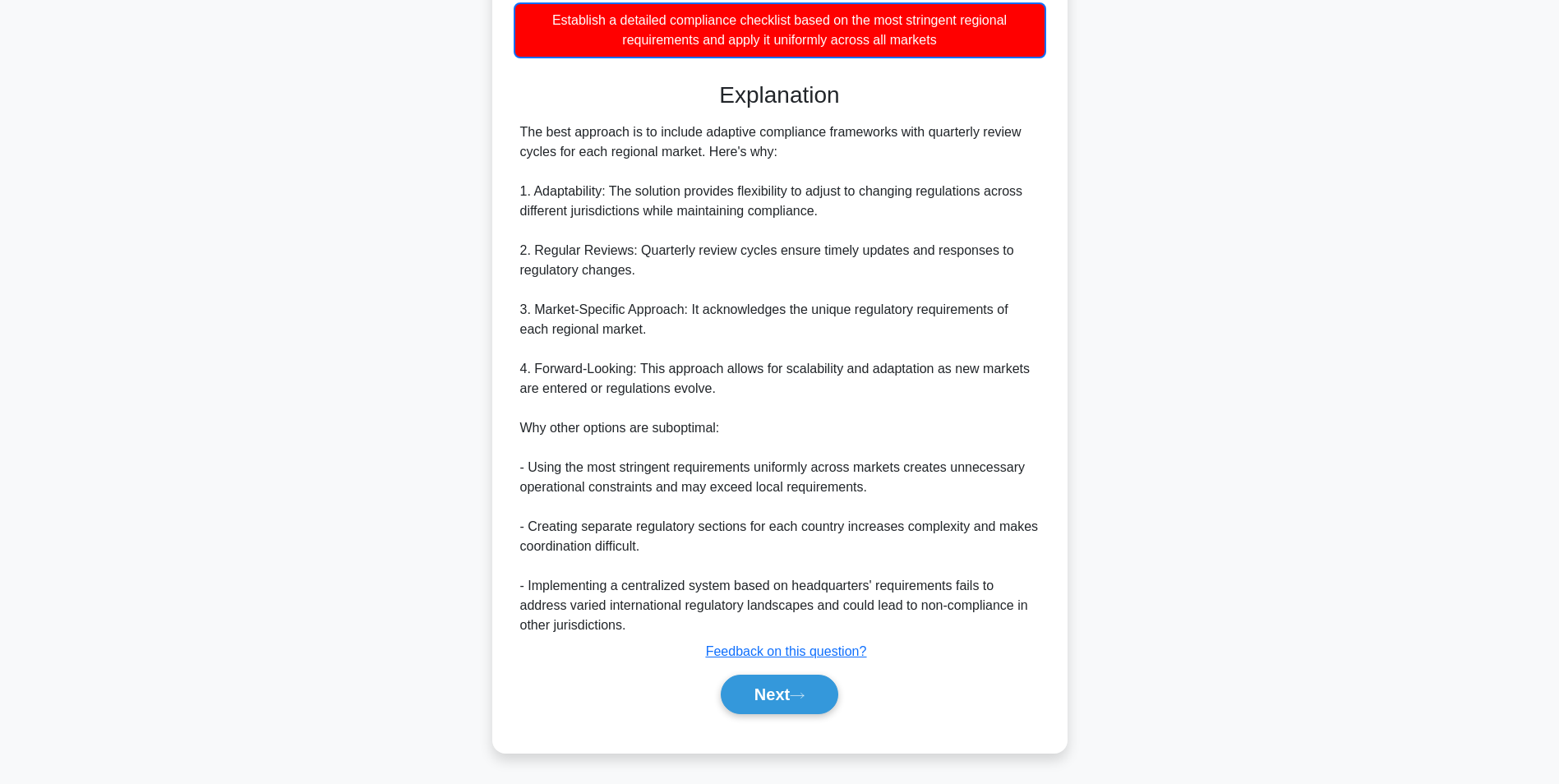
drag, startPoint x: 771, startPoint y: 450, endPoint x: 586, endPoint y: 461, distance: 185.3
click at [586, 461] on div "The best approach is to include adaptive compliance frameworks with quarterly r…" at bounding box center [780, 379] width 519 height 513
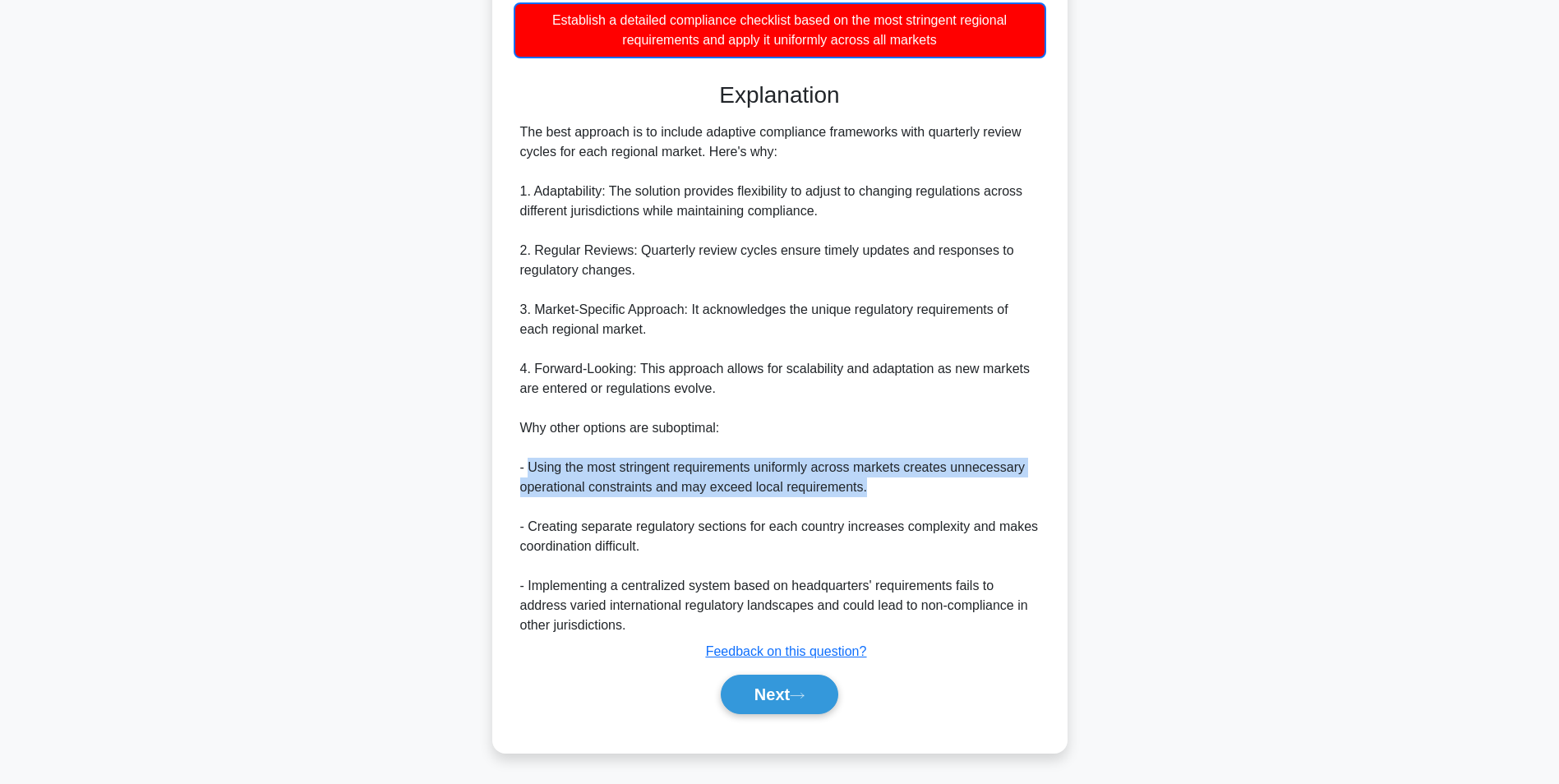
drag, startPoint x: 528, startPoint y: 469, endPoint x: 863, endPoint y: 492, distance: 335.8
click at [865, 493] on div "The best approach is to include adaptive compliance frameworks with quarterly r…" at bounding box center [780, 379] width 519 height 513
drag, startPoint x: 863, startPoint y: 492, endPoint x: 876, endPoint y: 500, distance: 15.3
click at [876, 500] on div "The best approach is to include adaptive compliance frameworks with quarterly r…" at bounding box center [780, 379] width 519 height 513
drag, startPoint x: 513, startPoint y: 491, endPoint x: 879, endPoint y: 516, distance: 366.9
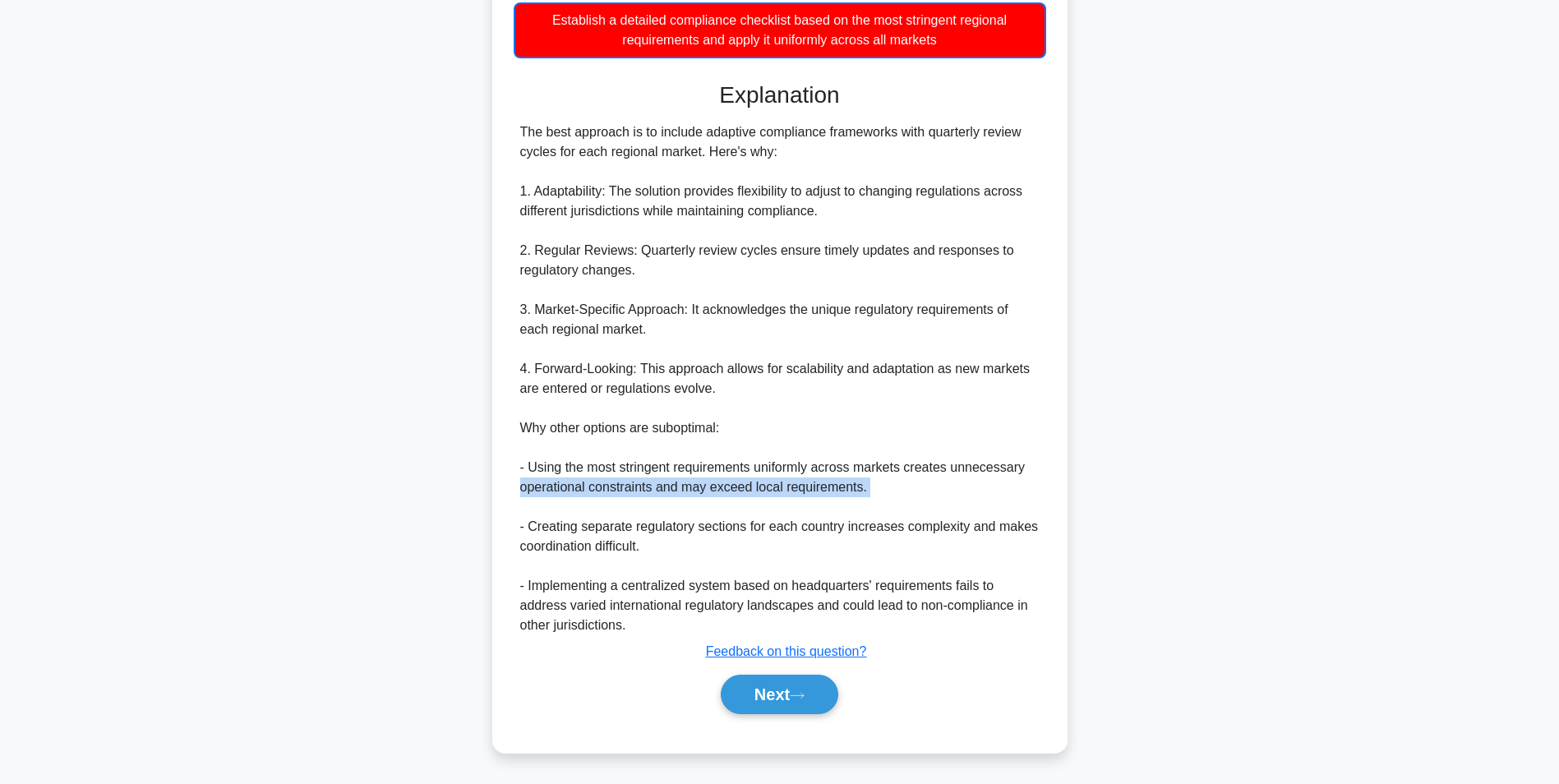
click at [879, 516] on div "The best approach is to include adaptive compliance frameworks with quarterly r…" at bounding box center [780, 379] width 533 height 513
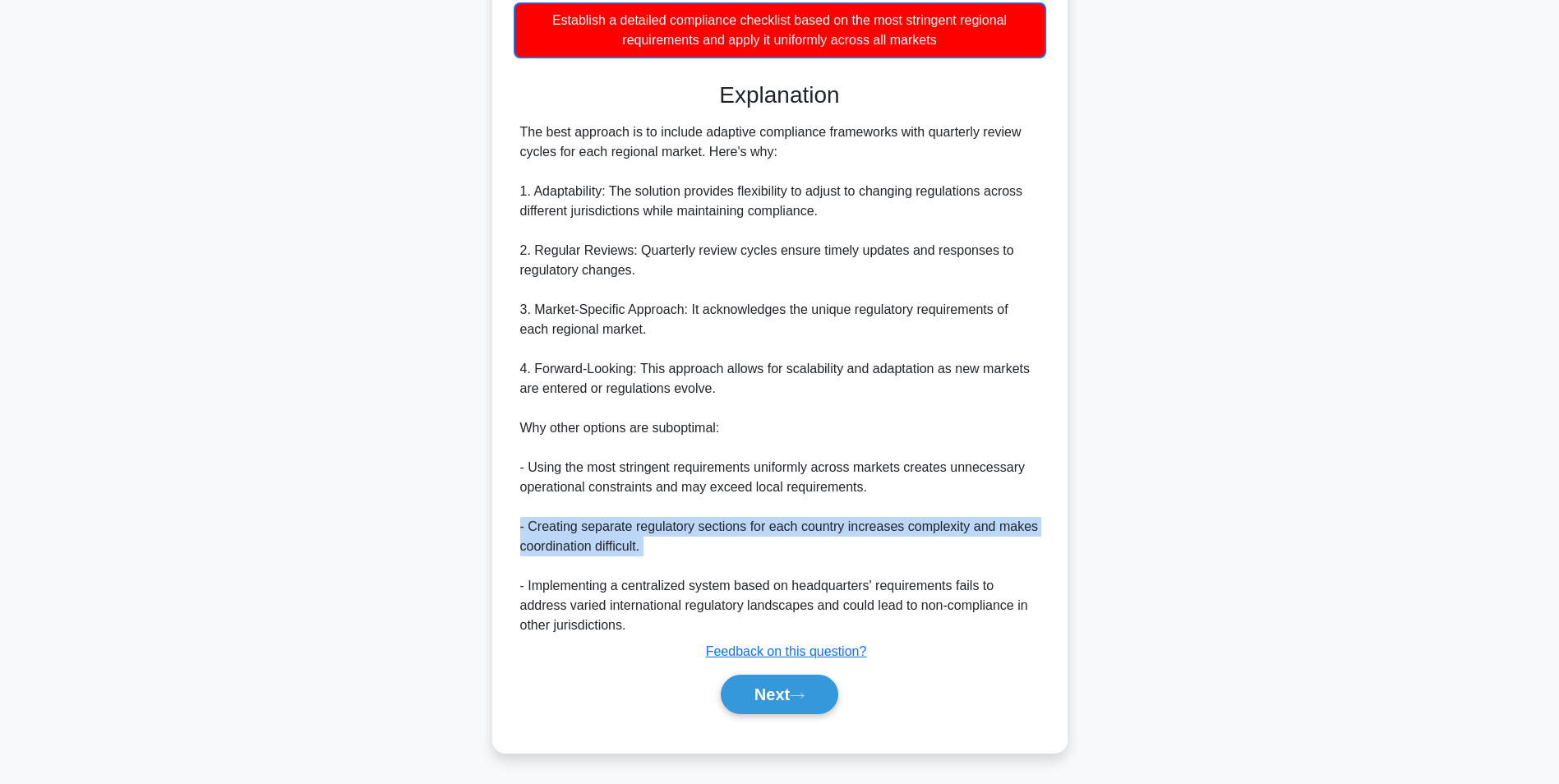
drag, startPoint x: 514, startPoint y: 532, endPoint x: 697, endPoint y: 559, distance: 185.0
click at [697, 559] on div "The best approach is to include adaptive compliance frameworks with quarterly r…" at bounding box center [780, 379] width 533 height 513
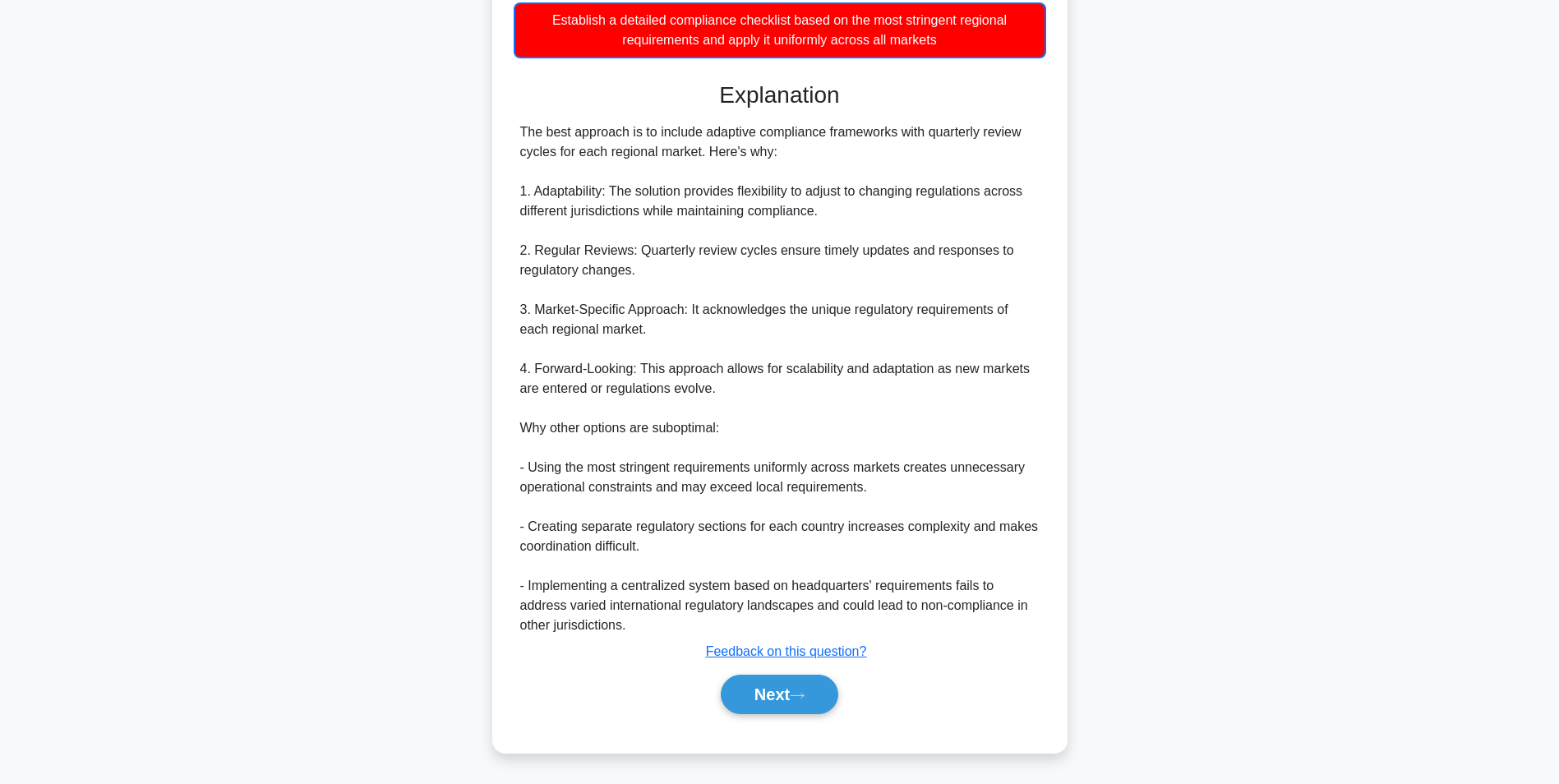
drag, startPoint x: 697, startPoint y: 559, endPoint x: 634, endPoint y: 666, distance: 124.2
click at [634, 666] on div "Explanation The best approach is to include adaptive compliance frameworks with…" at bounding box center [780, 400] width 533 height 639
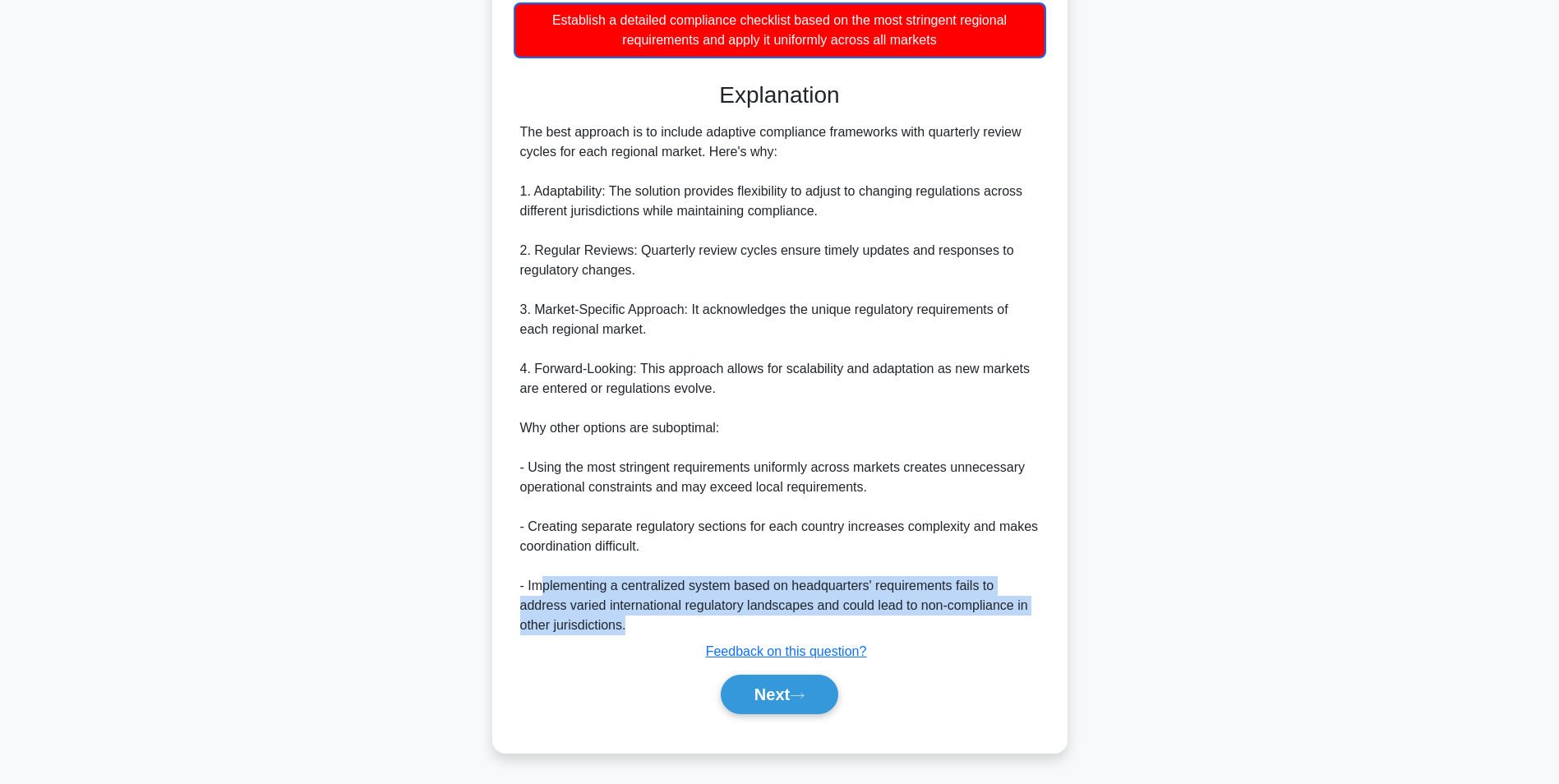
drag, startPoint x: 541, startPoint y: 586, endPoint x: 701, endPoint y: 628, distance: 165.4
click at [701, 628] on div "The best approach is to include adaptive compliance frameworks with quarterly r…" at bounding box center [780, 379] width 519 height 513
copy div "plementing a centralized system based on headquarters' requirements fails to ad…"
click at [585, 610] on div "The best approach is to include adaptive compliance frameworks with quarterly r…" at bounding box center [780, 379] width 519 height 513
drag, startPoint x: 577, startPoint y: 610, endPoint x: 916, endPoint y: 627, distance: 339.4
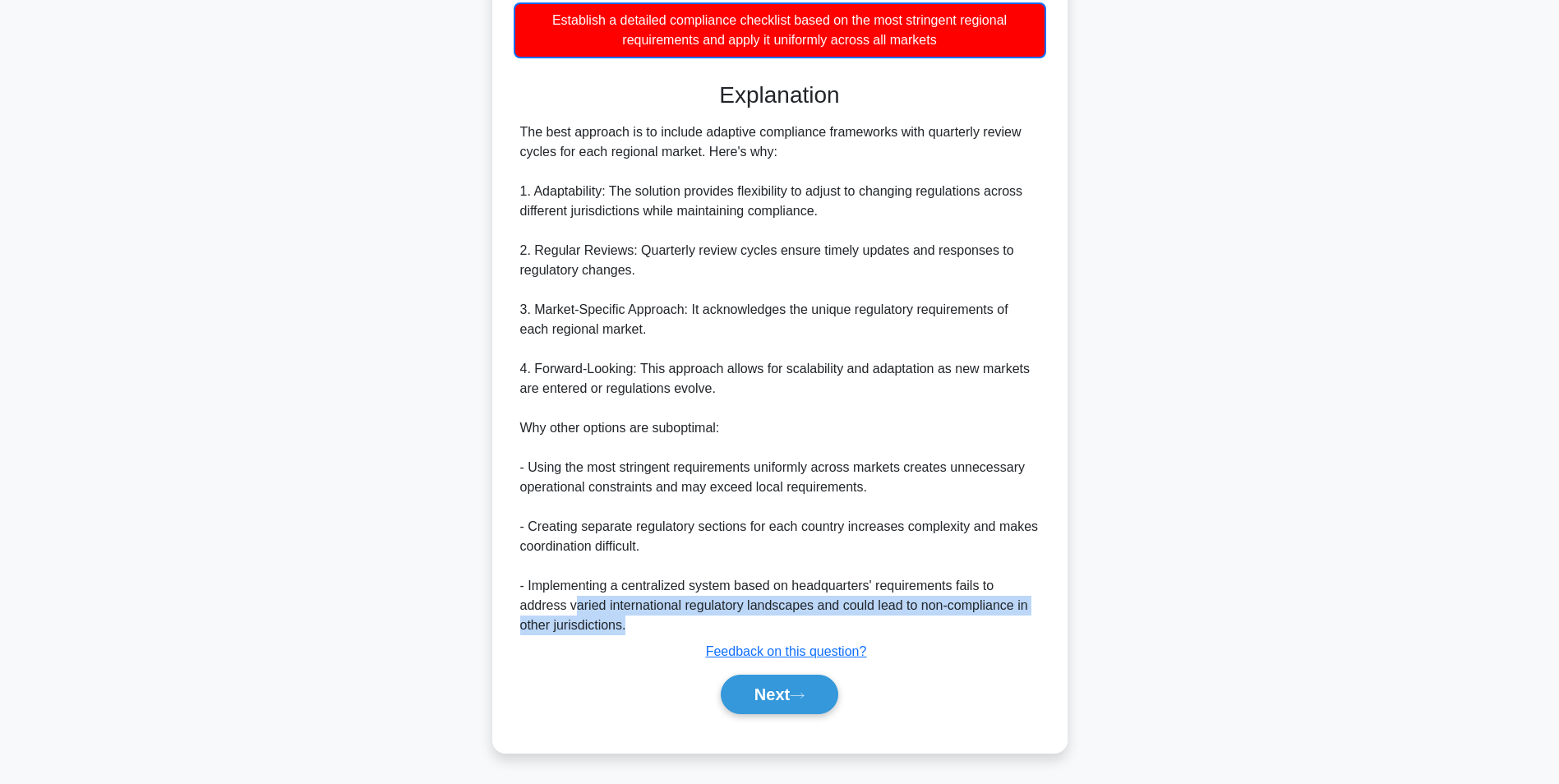
click at [916, 627] on div "The best approach is to include adaptive compliance frameworks with quarterly r…" at bounding box center [780, 379] width 519 height 513
click at [779, 694] on button "Next" at bounding box center [779, 695] width 117 height 40
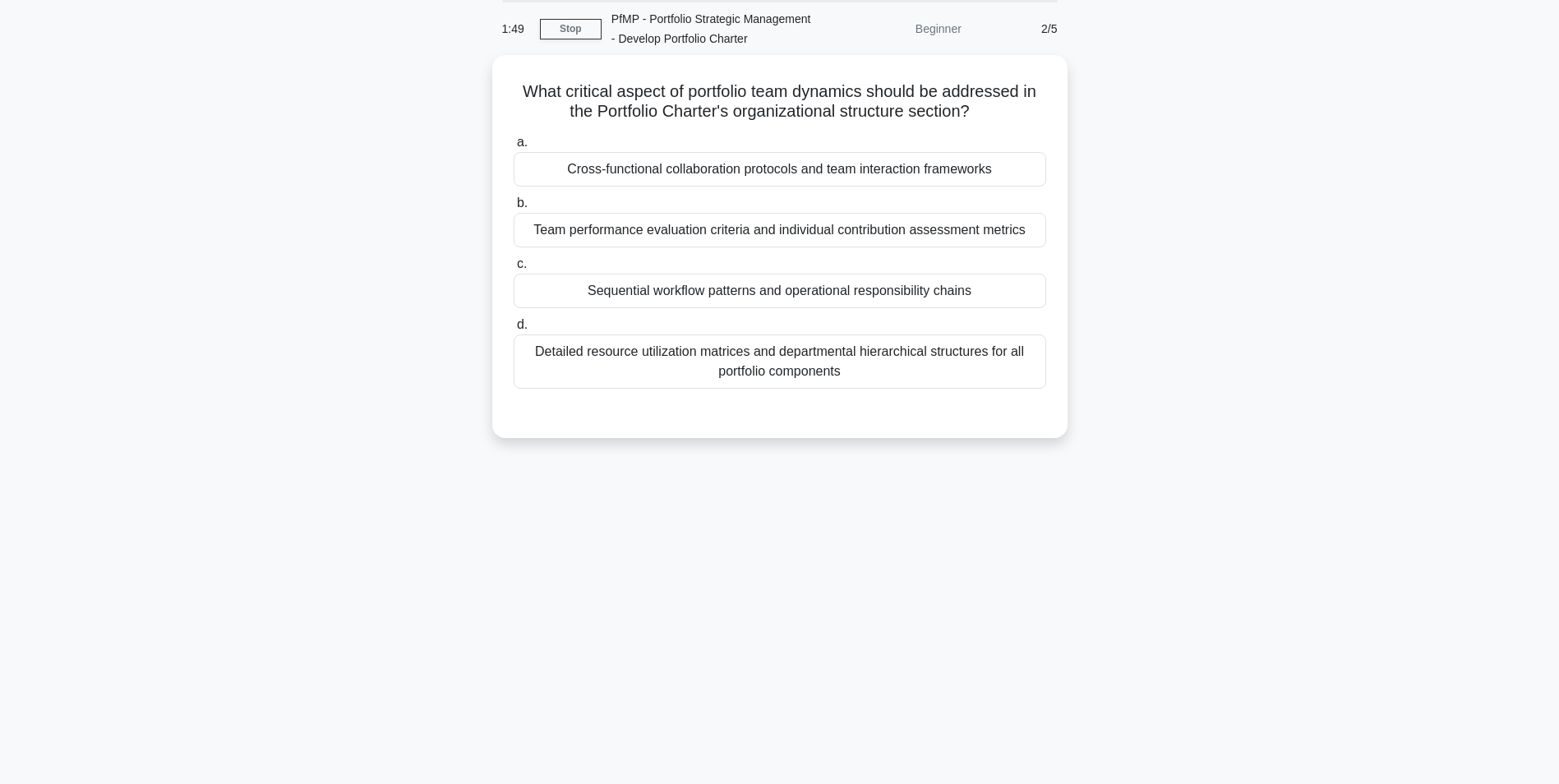
scroll to position [0, 0]
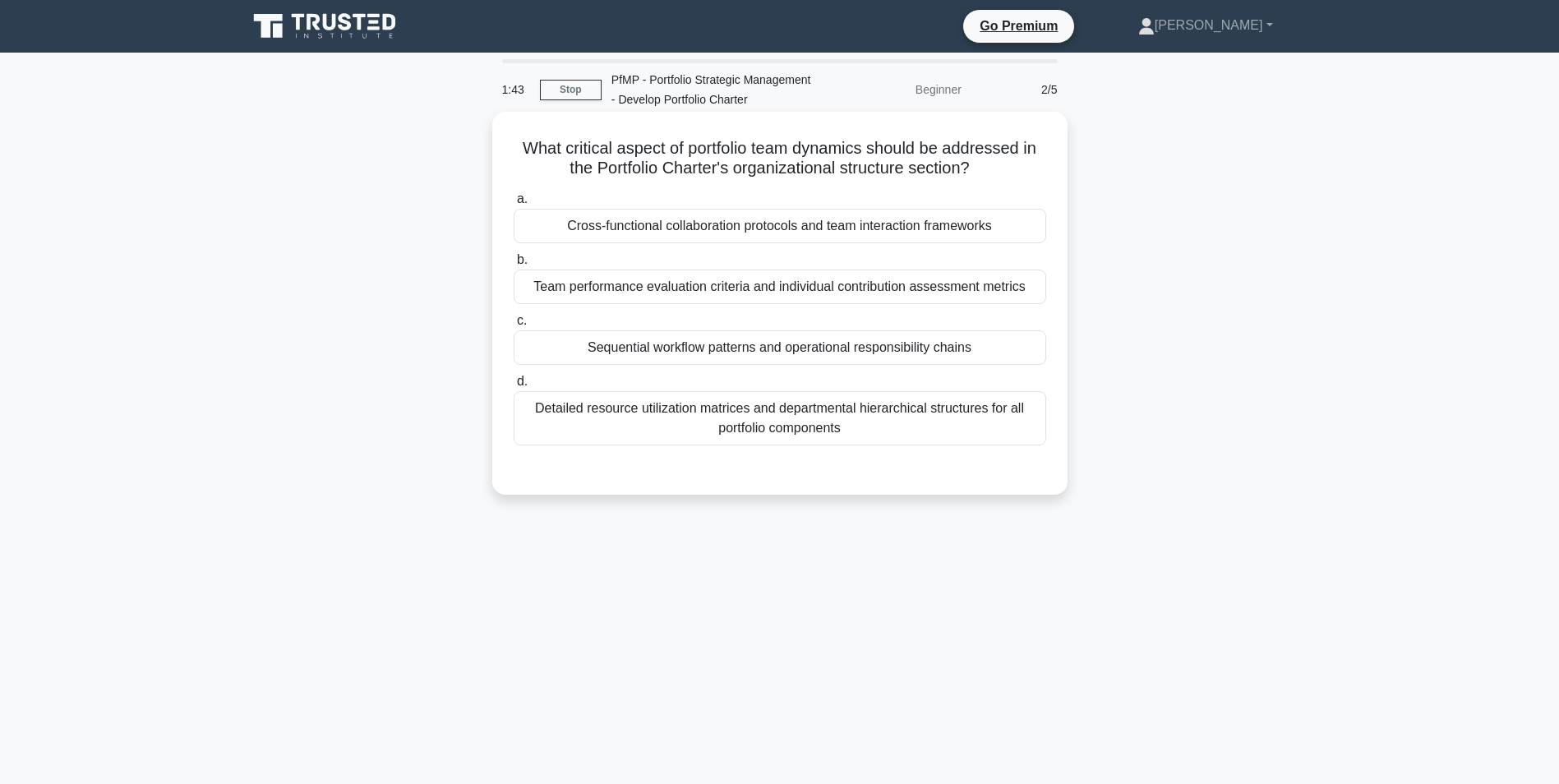
drag, startPoint x: 508, startPoint y: 137, endPoint x: 1034, endPoint y: 165, distance: 526.7
click at [1034, 165] on div "What critical aspect of portfolio team dynamics should be addressed in the Port…" at bounding box center [780, 303] width 562 height 370
click at [781, 228] on div "Cross-functional collaboration protocols and team interaction frameworks" at bounding box center [780, 226] width 533 height 35
click at [514, 204] on input "a. Cross-functional collaboration protocols and team interaction frameworks" at bounding box center [514, 198] width 0 height 11
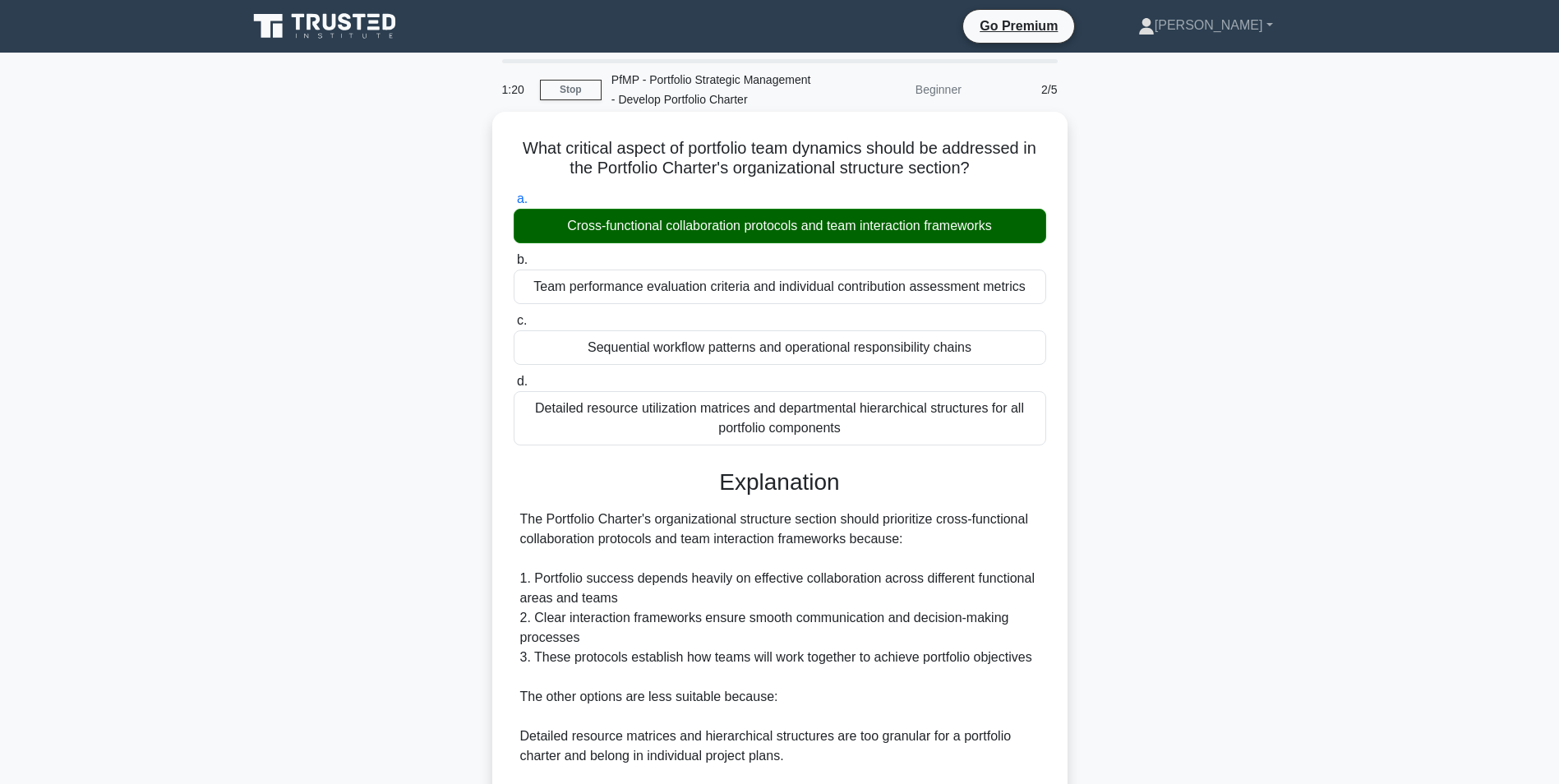
drag, startPoint x: 531, startPoint y: 523, endPoint x: 940, endPoint y: 531, distance: 409.1
click at [940, 531] on div "The Portfolio Charter's organizational structure section should prioritize cros…" at bounding box center [780, 696] width 519 height 375
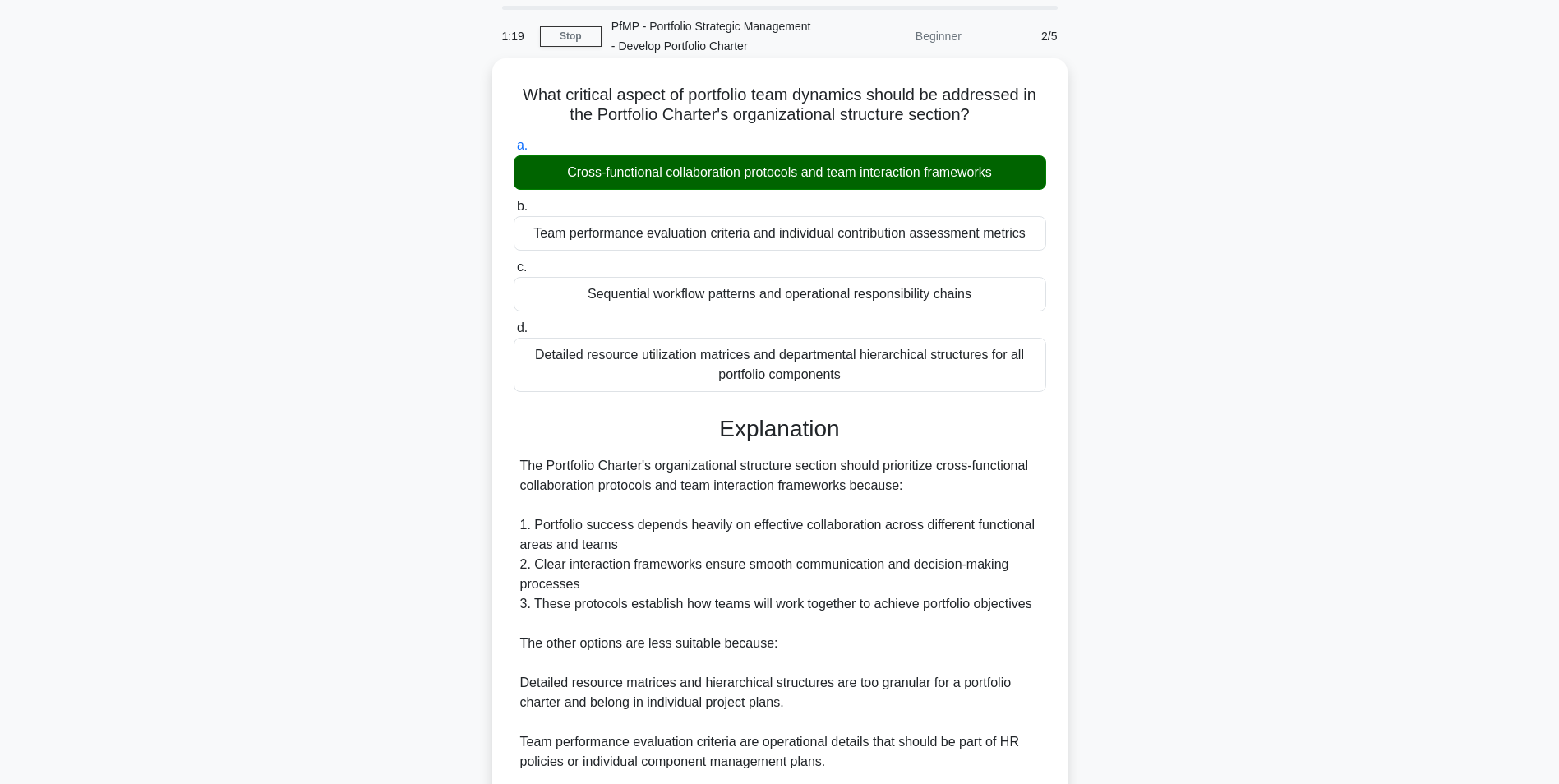
scroll to position [82, 0]
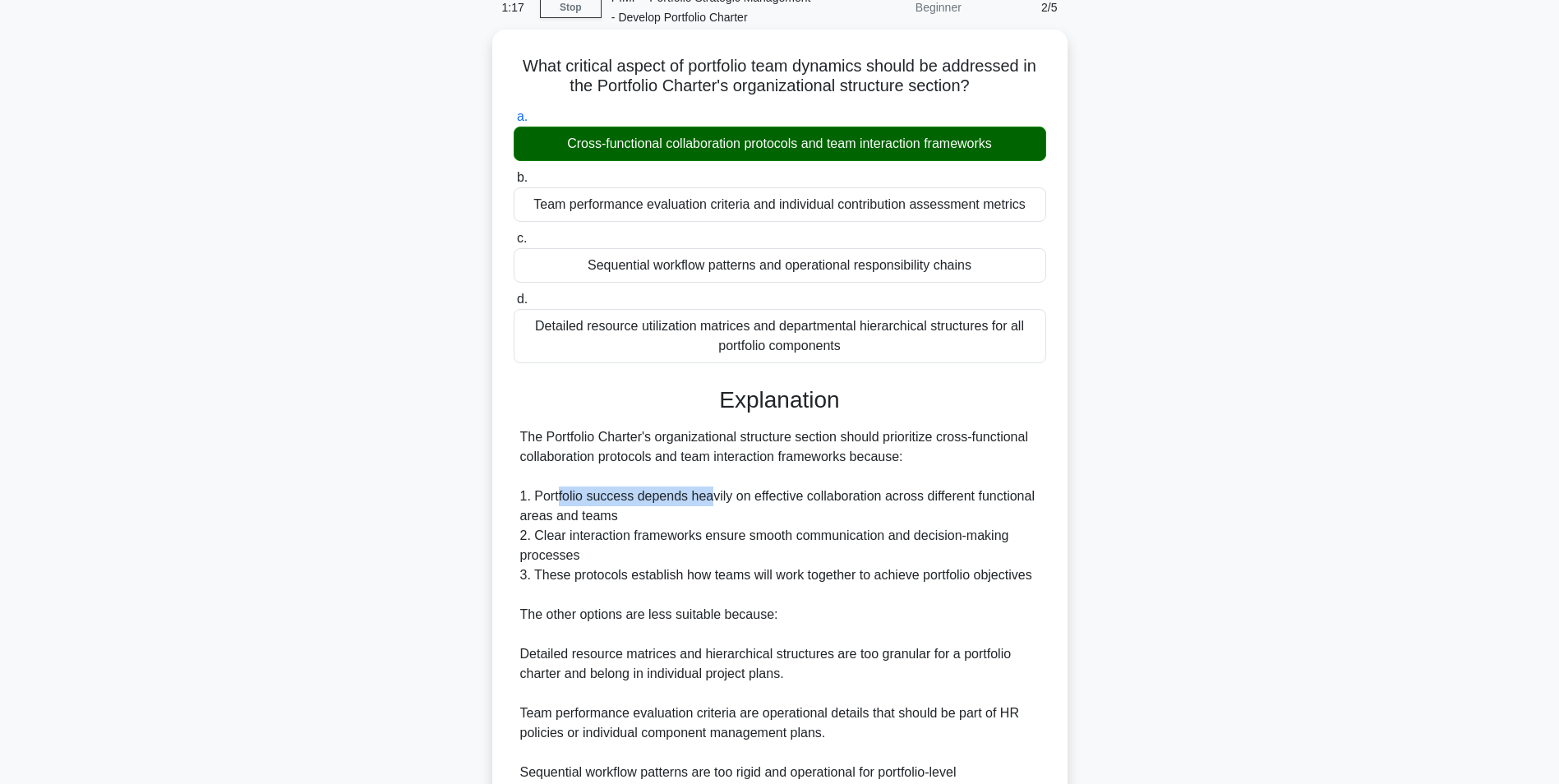
drag, startPoint x: 558, startPoint y: 497, endPoint x: 710, endPoint y: 506, distance: 152.3
click at [710, 506] on div "The Portfolio Charter's organizational structure section should prioritize cros…" at bounding box center [780, 614] width 519 height 375
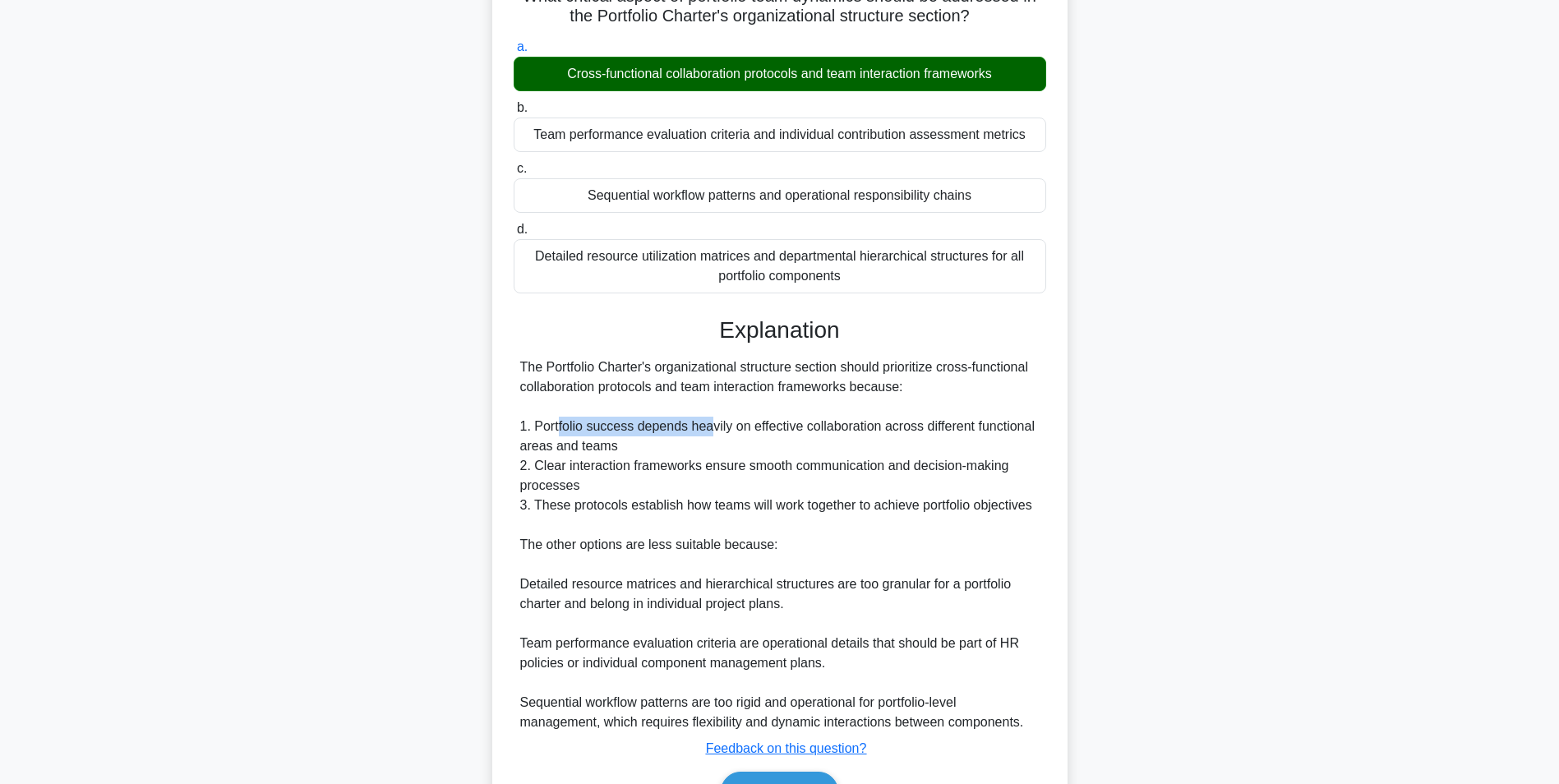
scroll to position [250, 0]
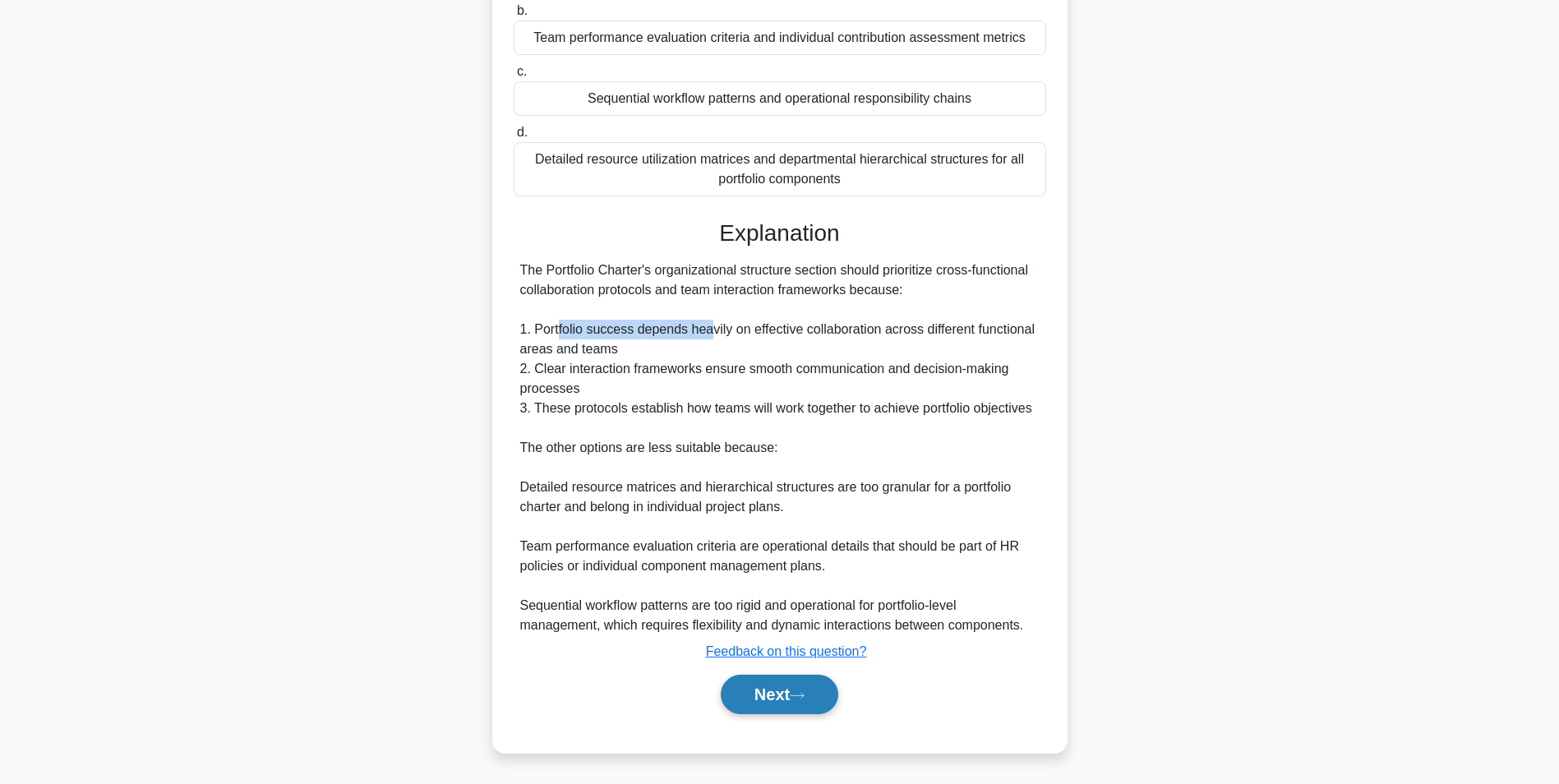
click at [792, 706] on button "Next" at bounding box center [779, 695] width 117 height 40
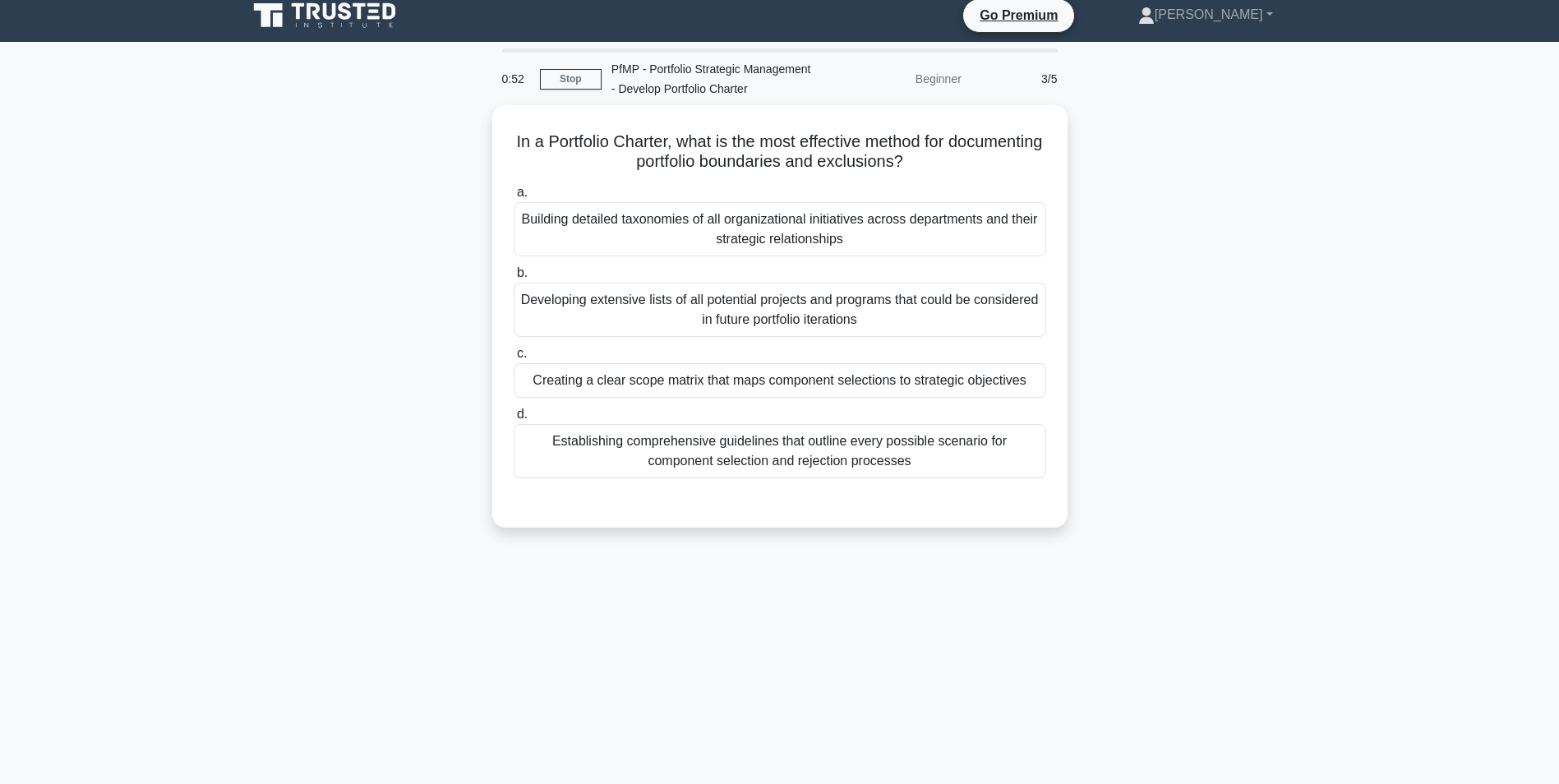
scroll to position [0, 0]
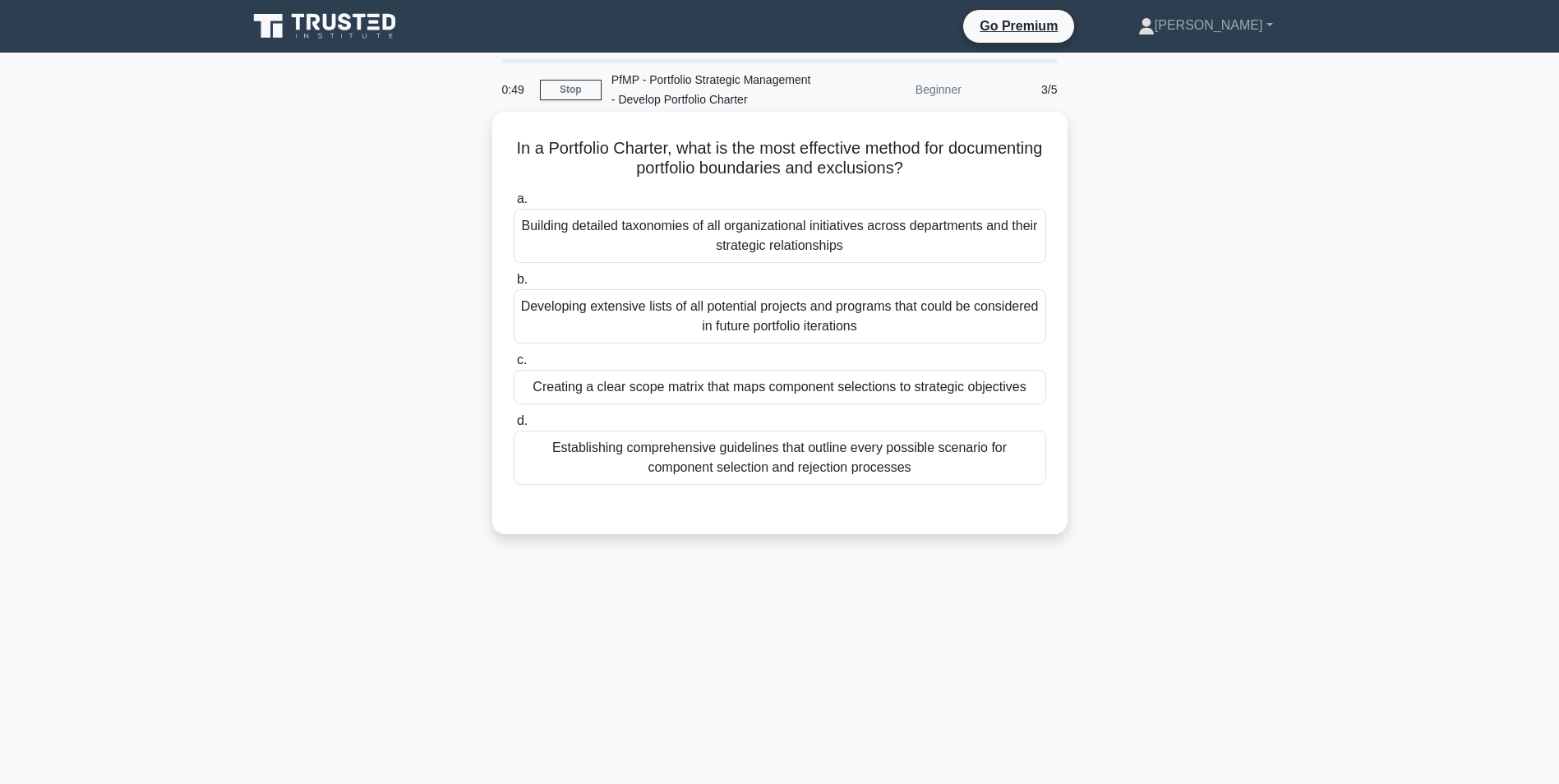
drag, startPoint x: 564, startPoint y: 158, endPoint x: 973, endPoint y: 169, distance: 409.1
click at [973, 169] on h5 "In a Portfolio Charter, what is the most effective method for documenting portf…" at bounding box center [780, 159] width 536 height 41
click at [692, 461] on div "Establishing comprehensive guidelines that outline every possible scenario for …" at bounding box center [780, 458] width 533 height 55
click at [514, 427] on input "d. Establishing comprehensive guidelines that outline every possible scenario f…" at bounding box center [514, 421] width 0 height 11
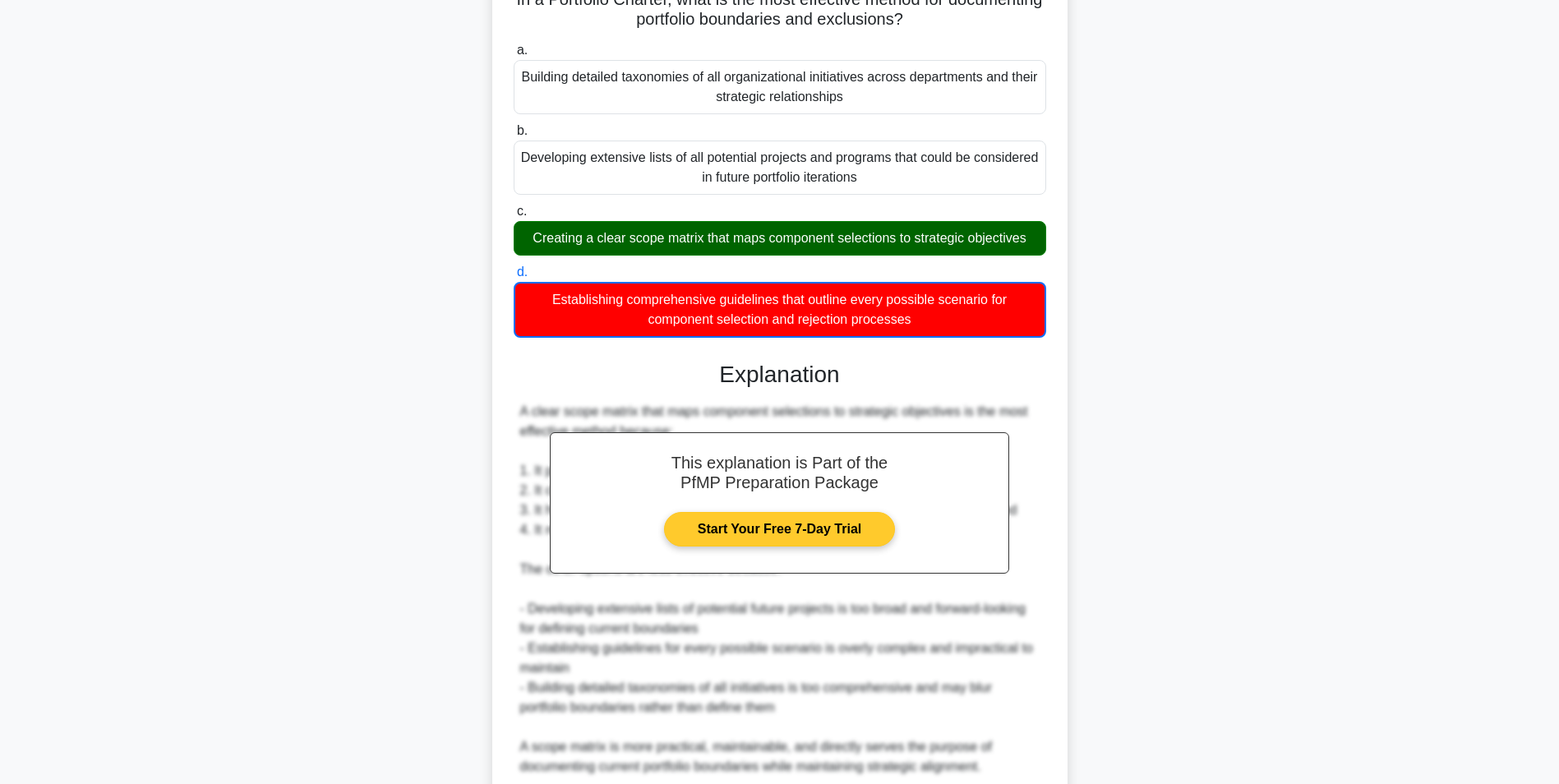
scroll to position [246, 0]
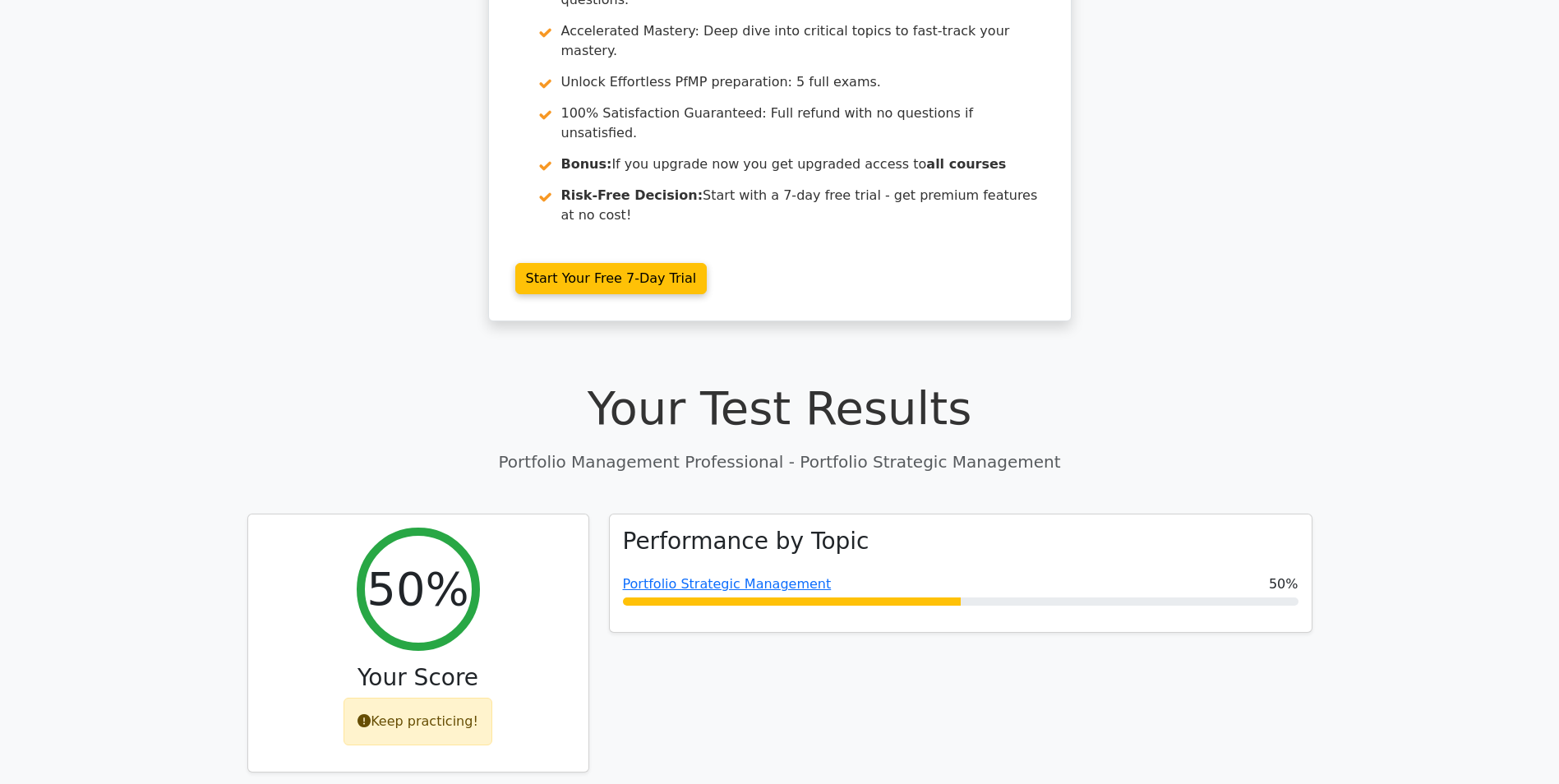
scroll to position [165, 0]
